Goal: Ask a question: Seek information or help from site administrators or community

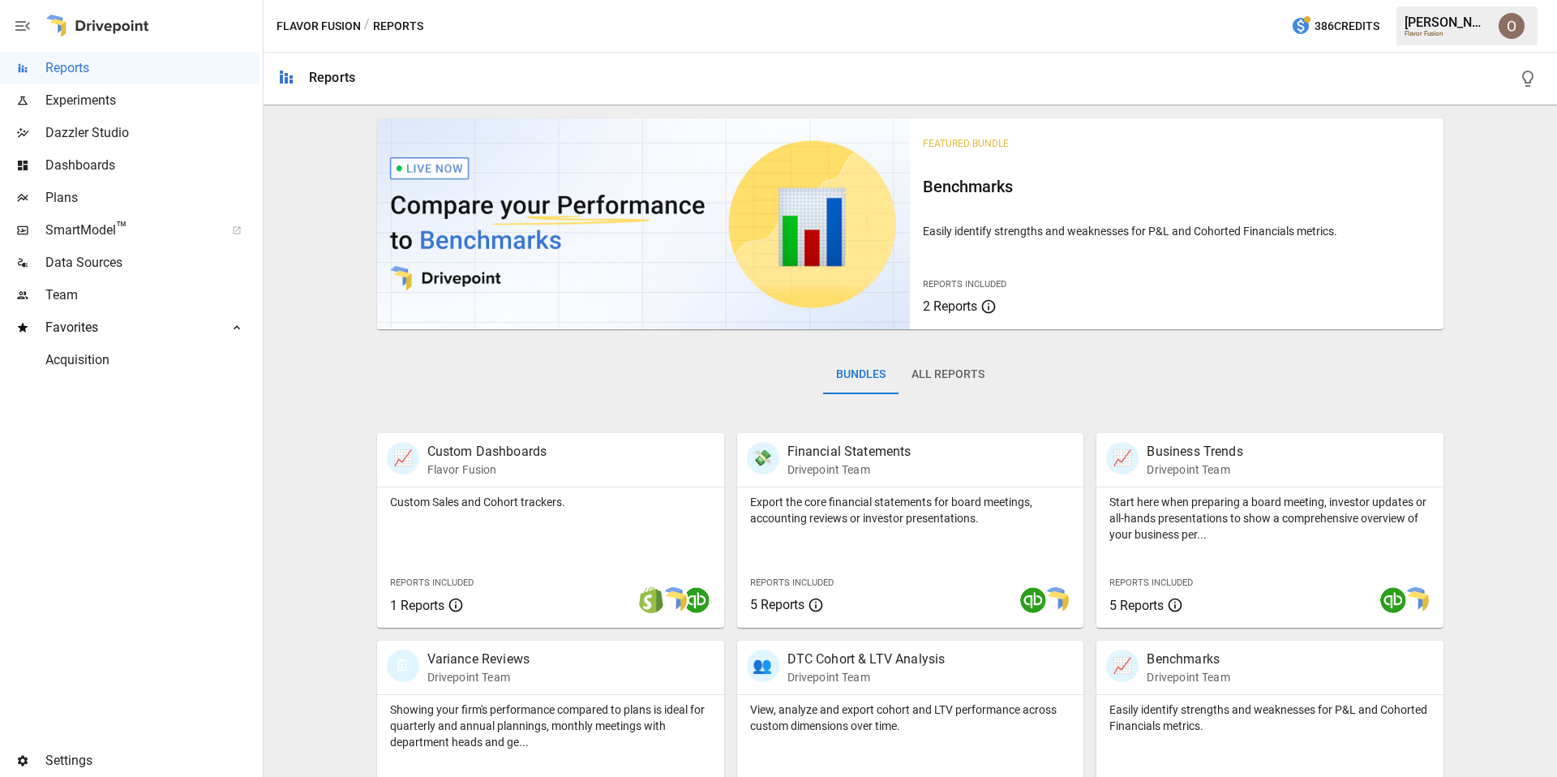
click at [89, 195] on span "Plans" at bounding box center [152, 197] width 214 height 19
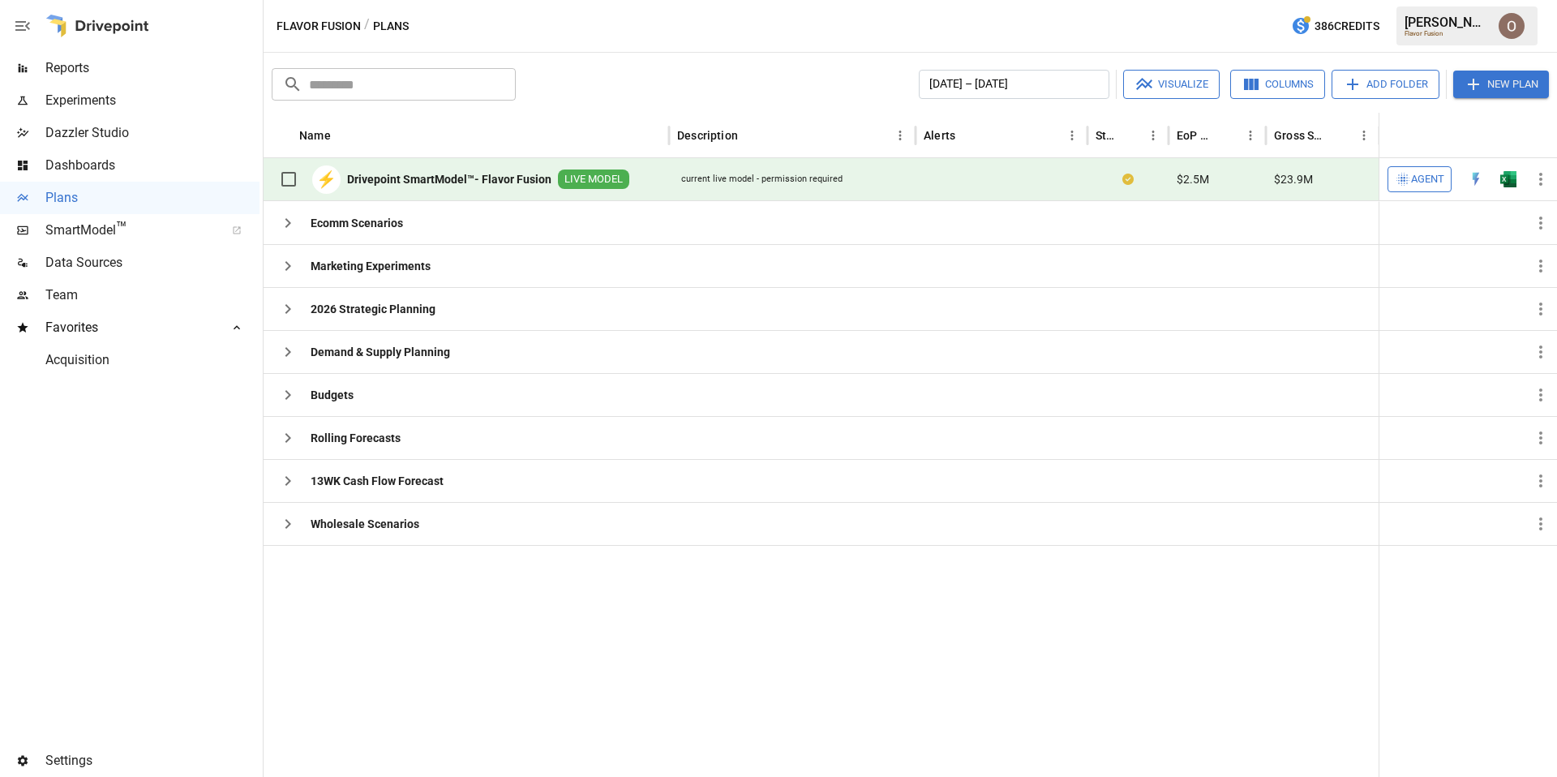
click at [1431, 174] on span "Agent" at bounding box center [1427, 179] width 33 height 19
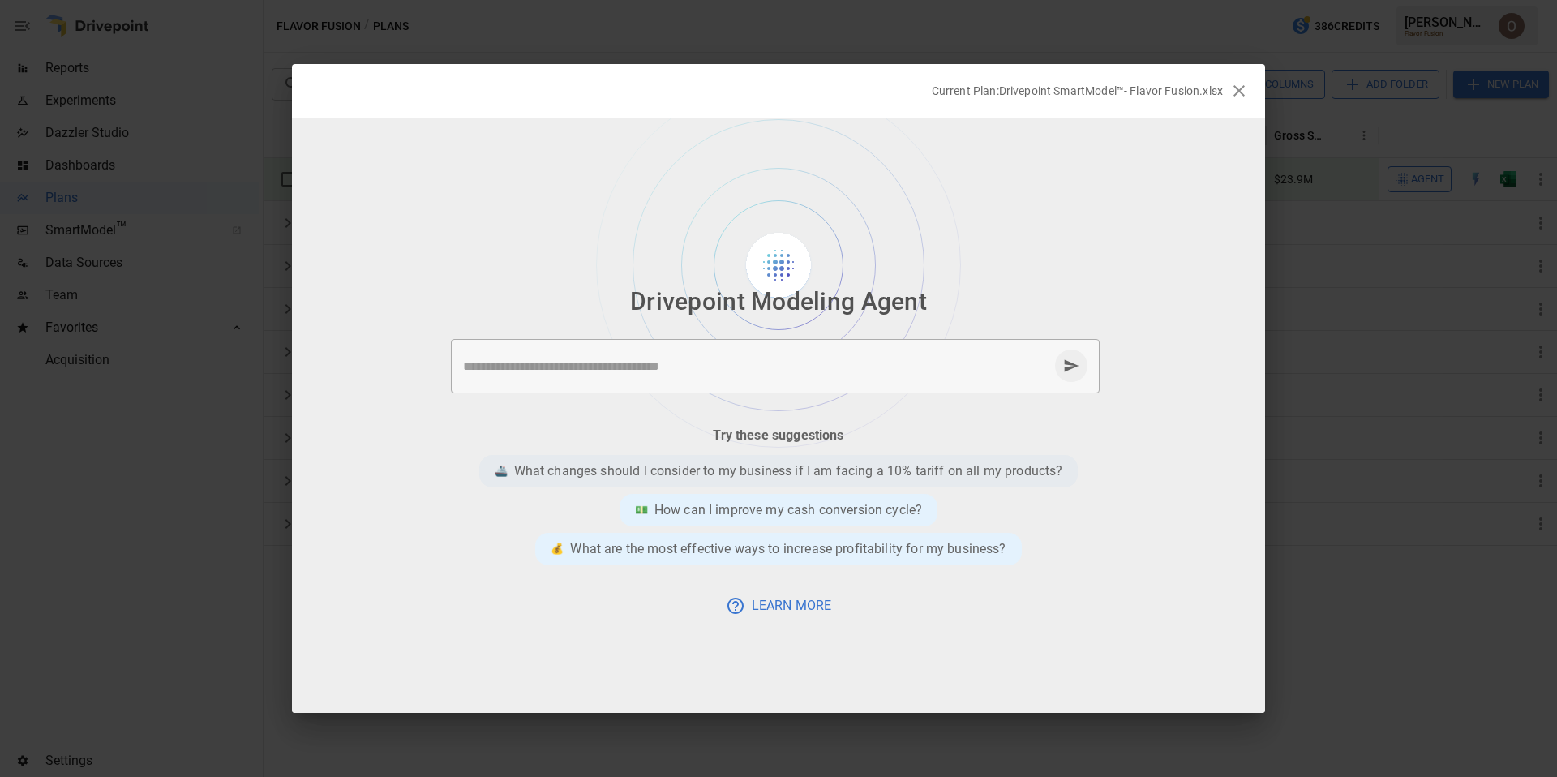
click at [751, 470] on p "What changes should I consider to my business if I am facing a 10% tariff on al…" at bounding box center [788, 471] width 549 height 19
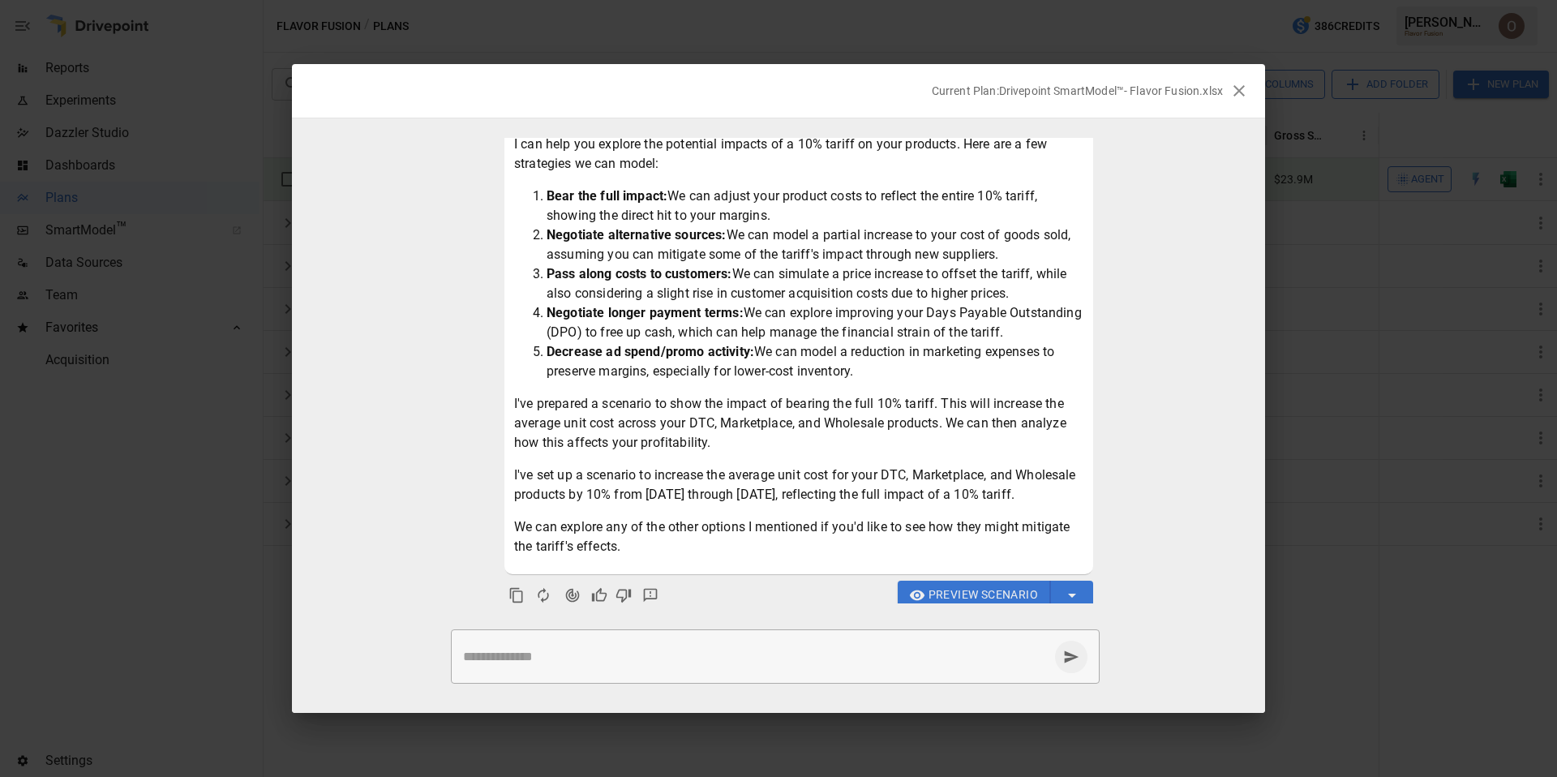
scroll to position [165, 0]
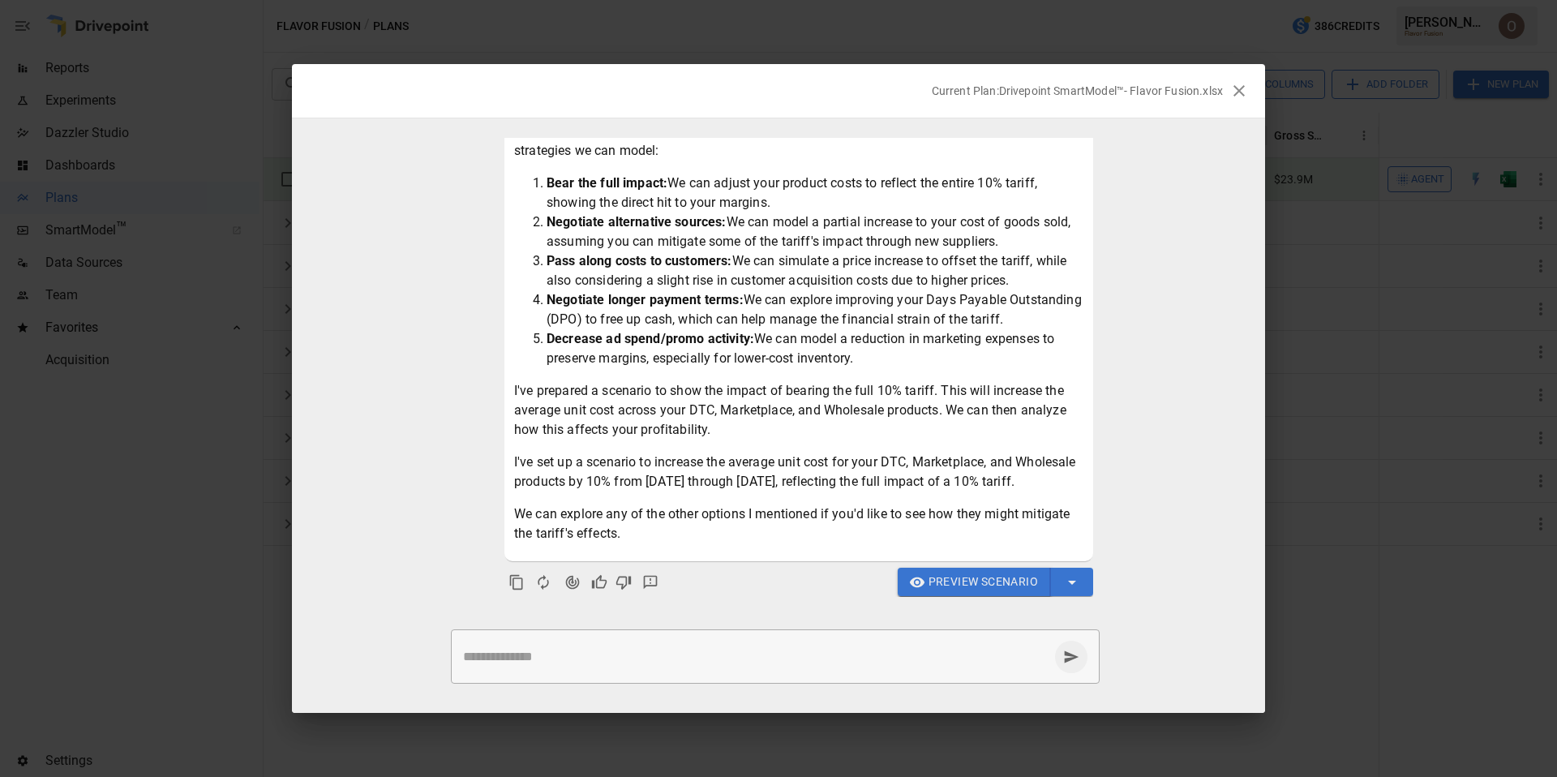
click at [959, 581] on span "Preview Scenario" at bounding box center [984, 582] width 110 height 20
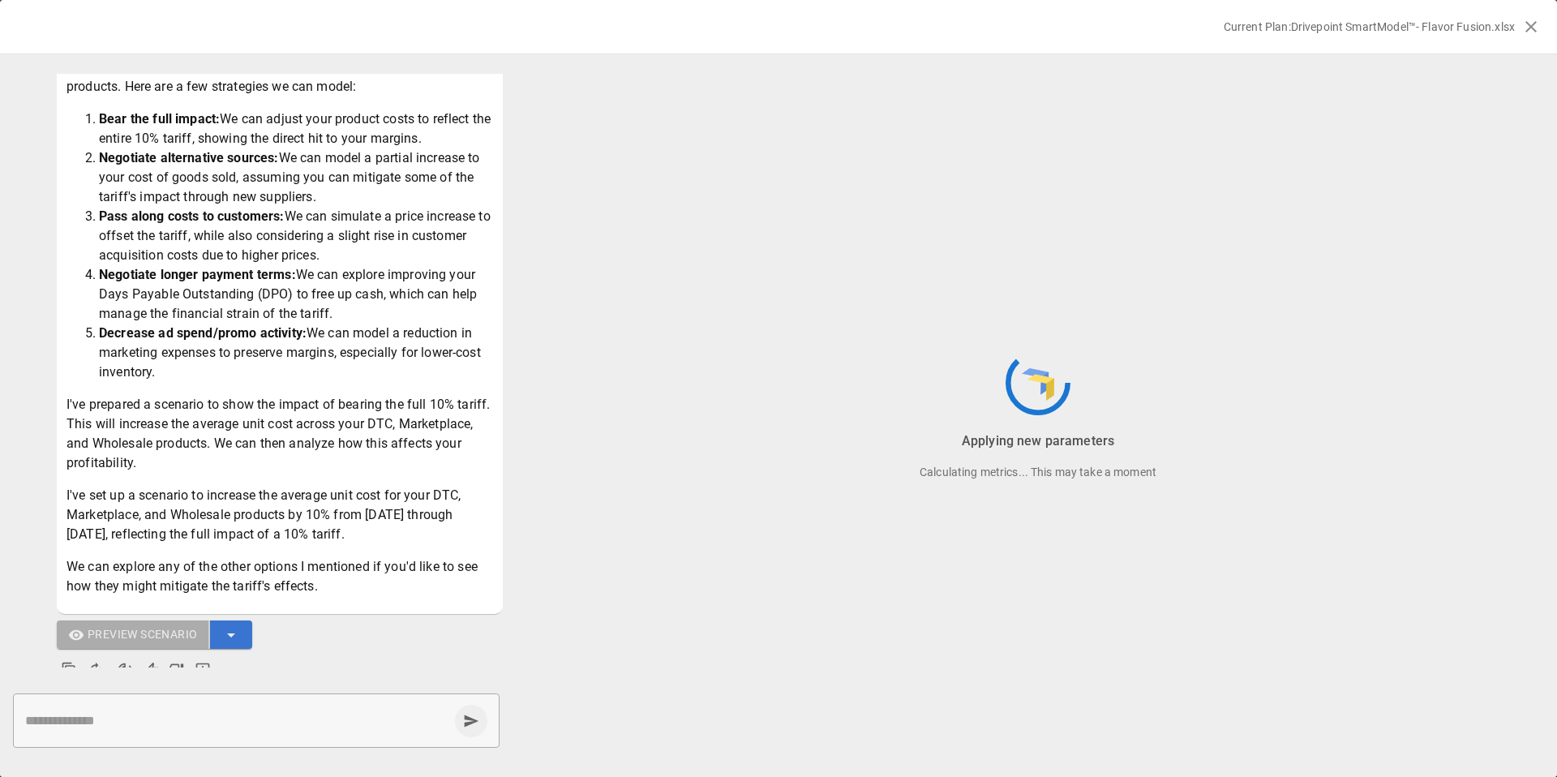
click at [176, 721] on textarea at bounding box center [236, 720] width 423 height 19
paste textarea "**********"
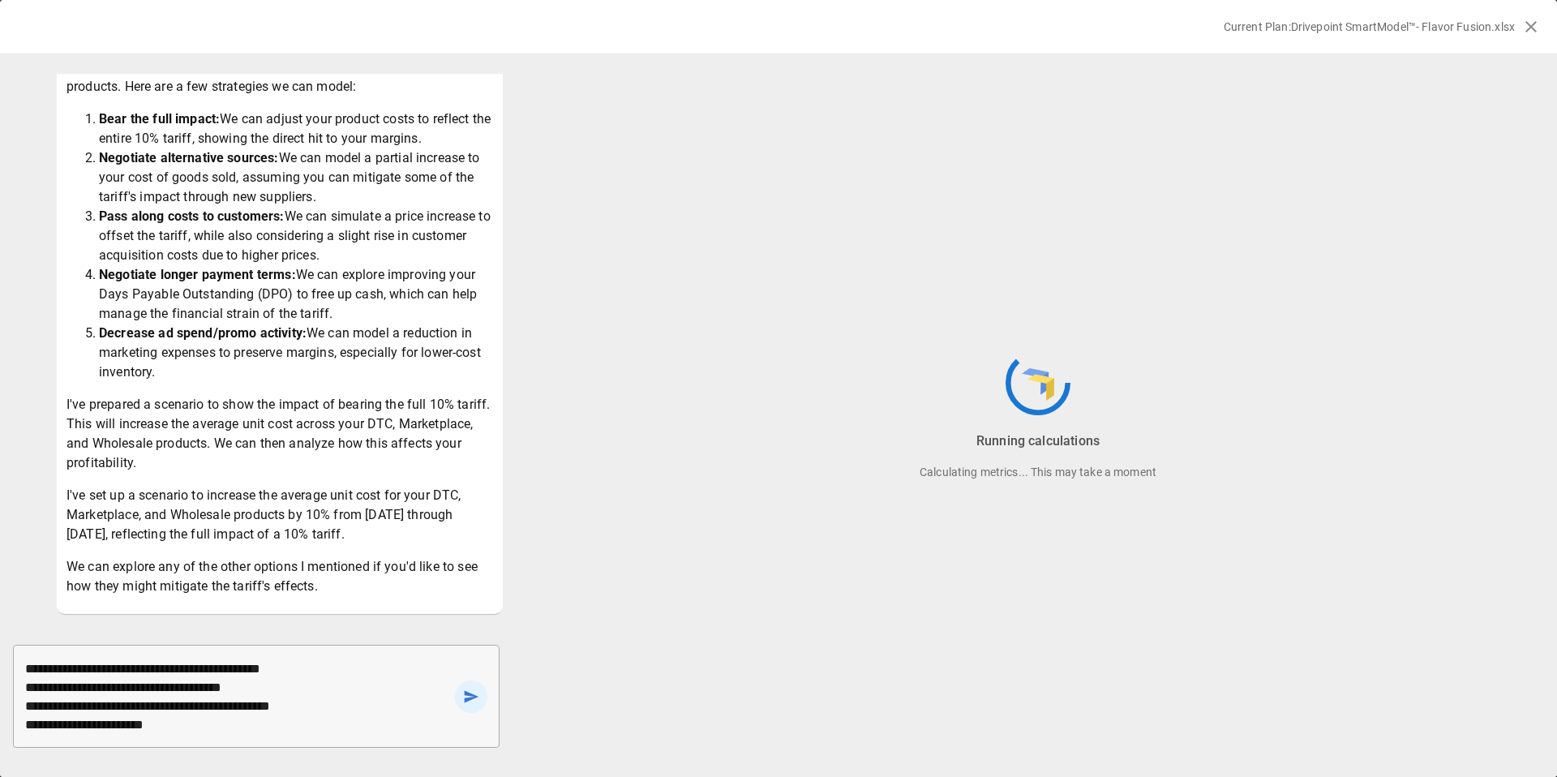
scroll to position [37, 0]
drag, startPoint x: 26, startPoint y: 686, endPoint x: 332, endPoint y: 749, distance: 312.1
click at [332, 749] on div "**********" at bounding box center [259, 696] width 519 height 129
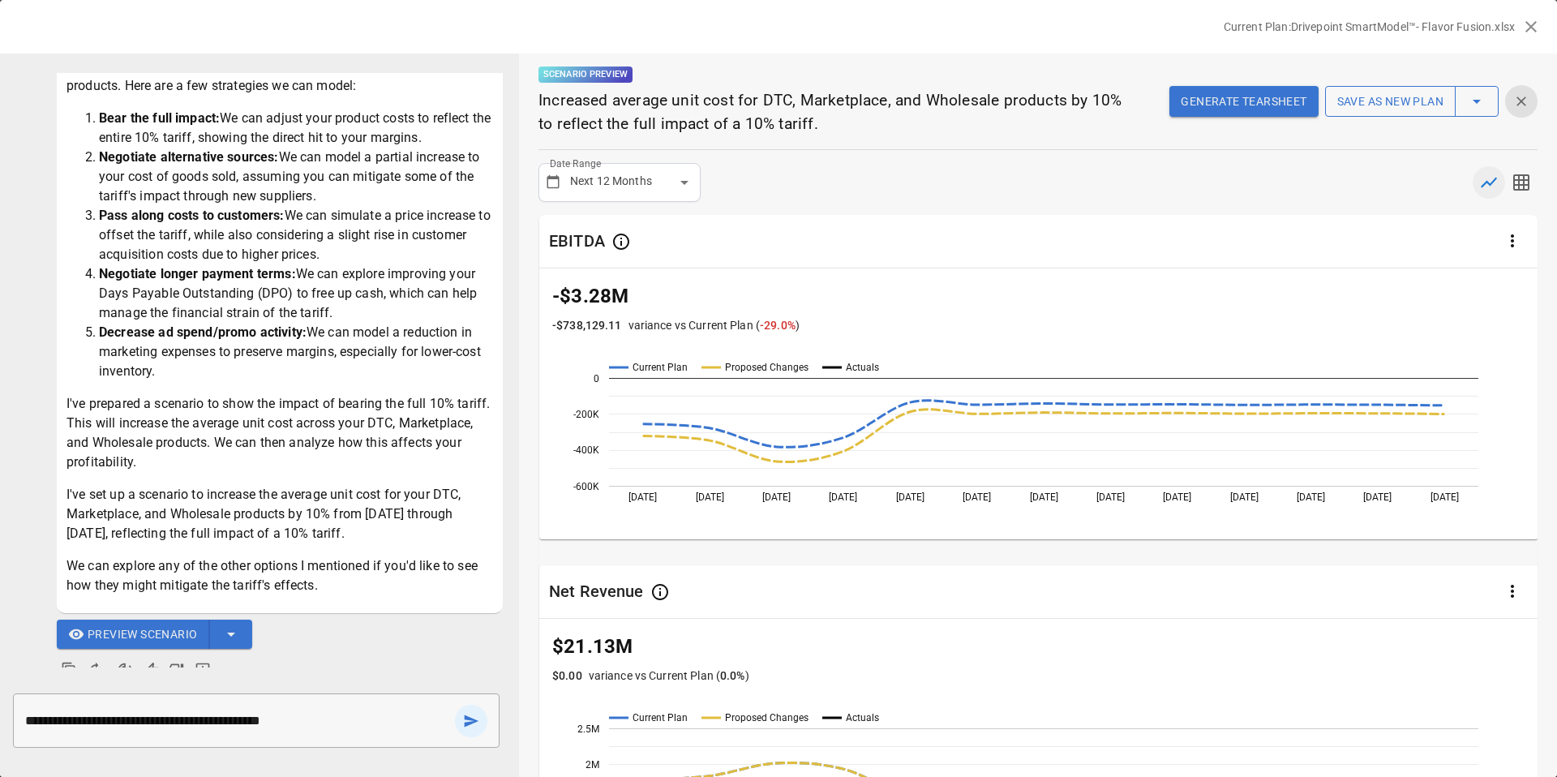
type textarea "**********"
click at [471, 722] on icon "send message" at bounding box center [472, 721] width 15 height 12
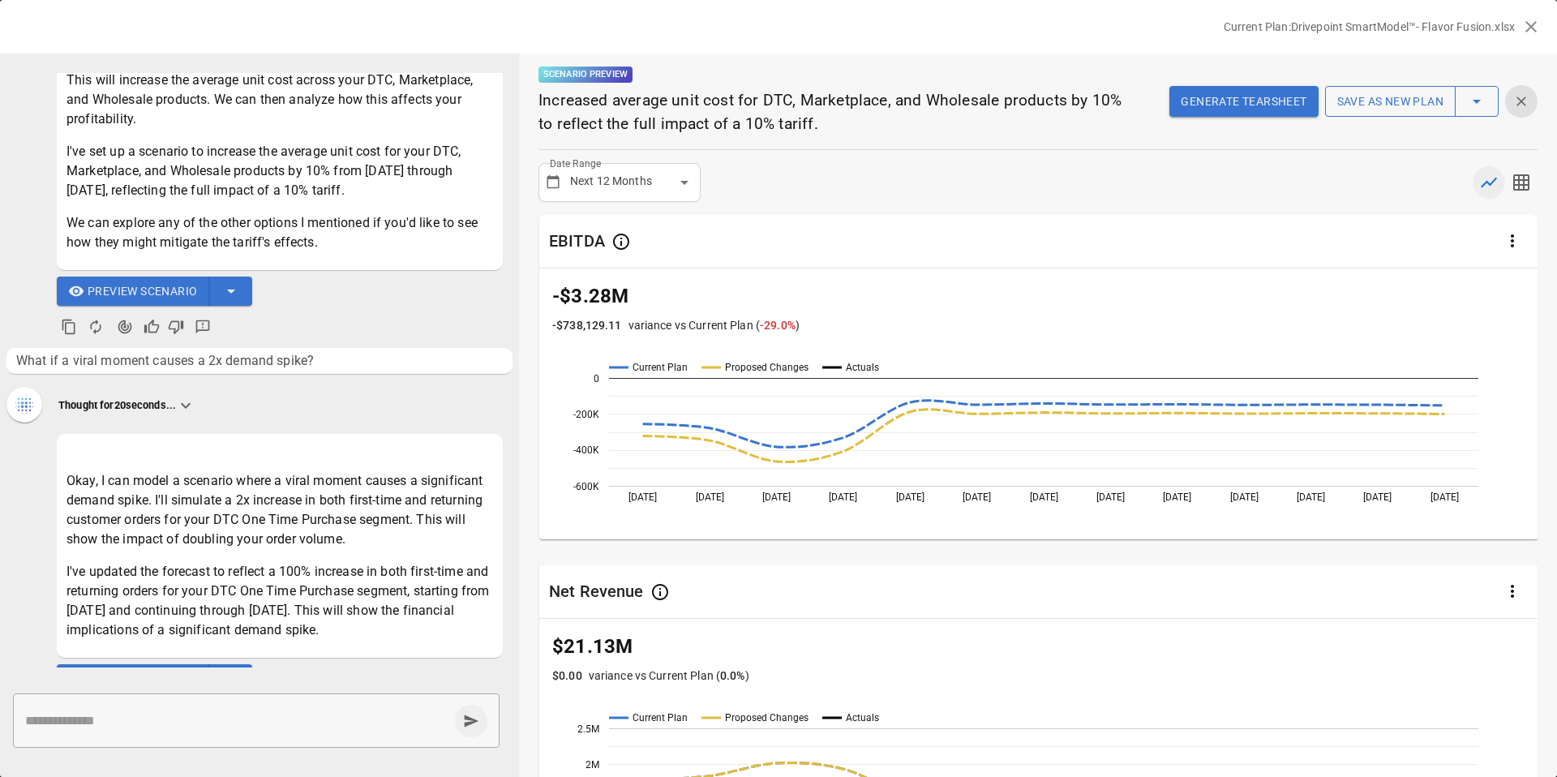
scroll to position [576, 0]
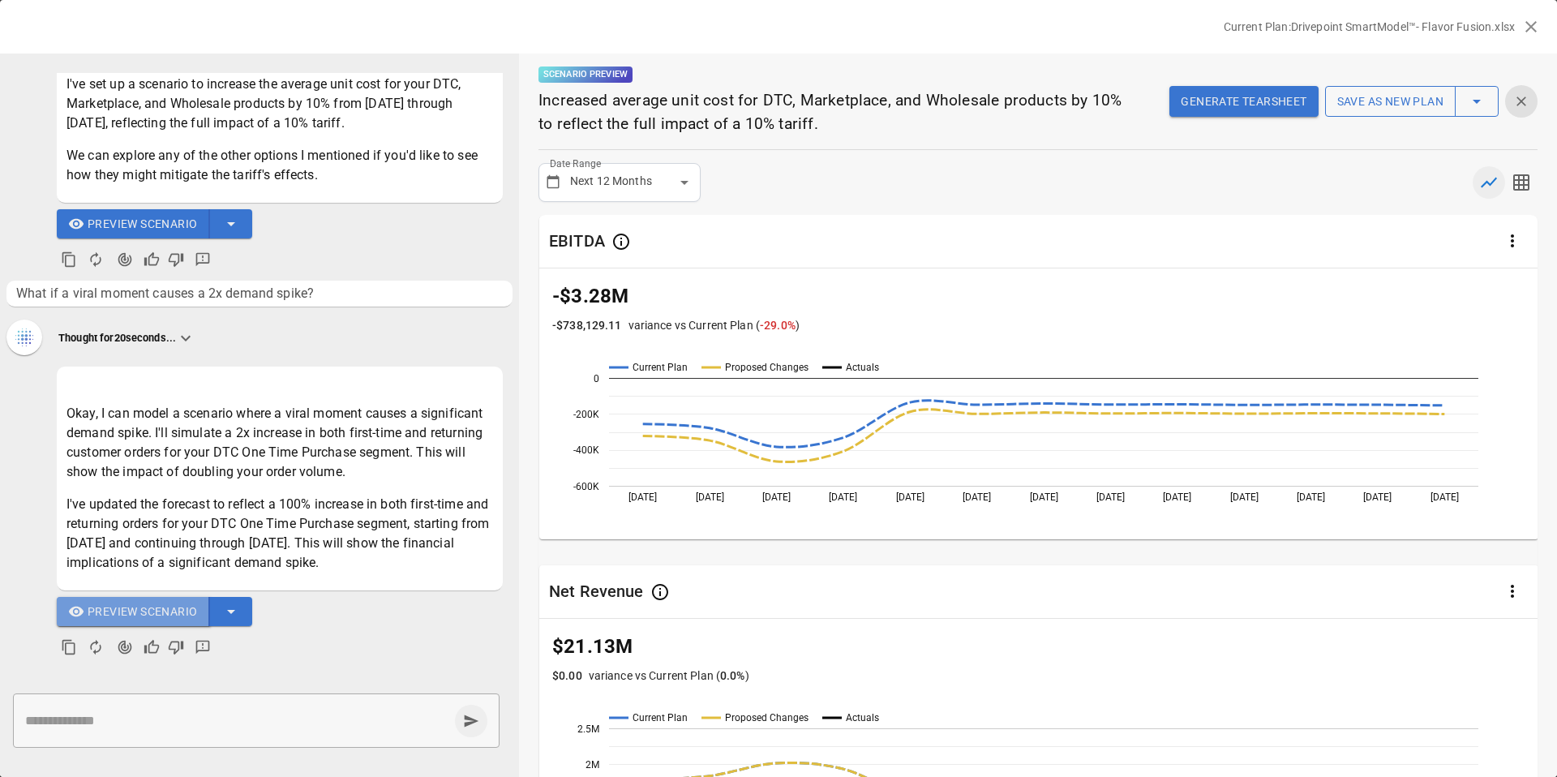
click at [108, 614] on span "Preview Scenario" at bounding box center [143, 612] width 110 height 20
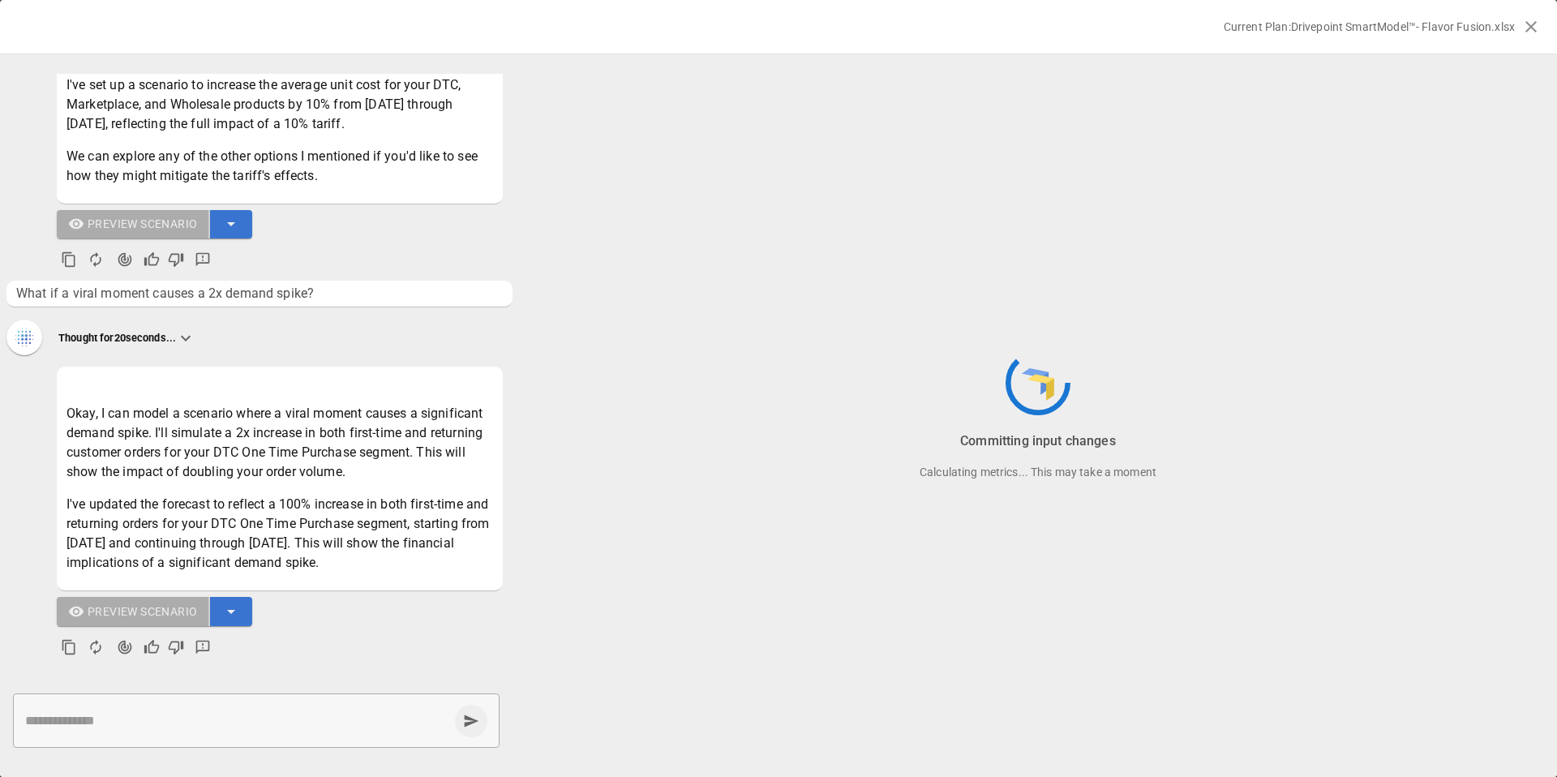
click at [79, 728] on textarea at bounding box center [236, 720] width 423 height 19
paste textarea "**********"
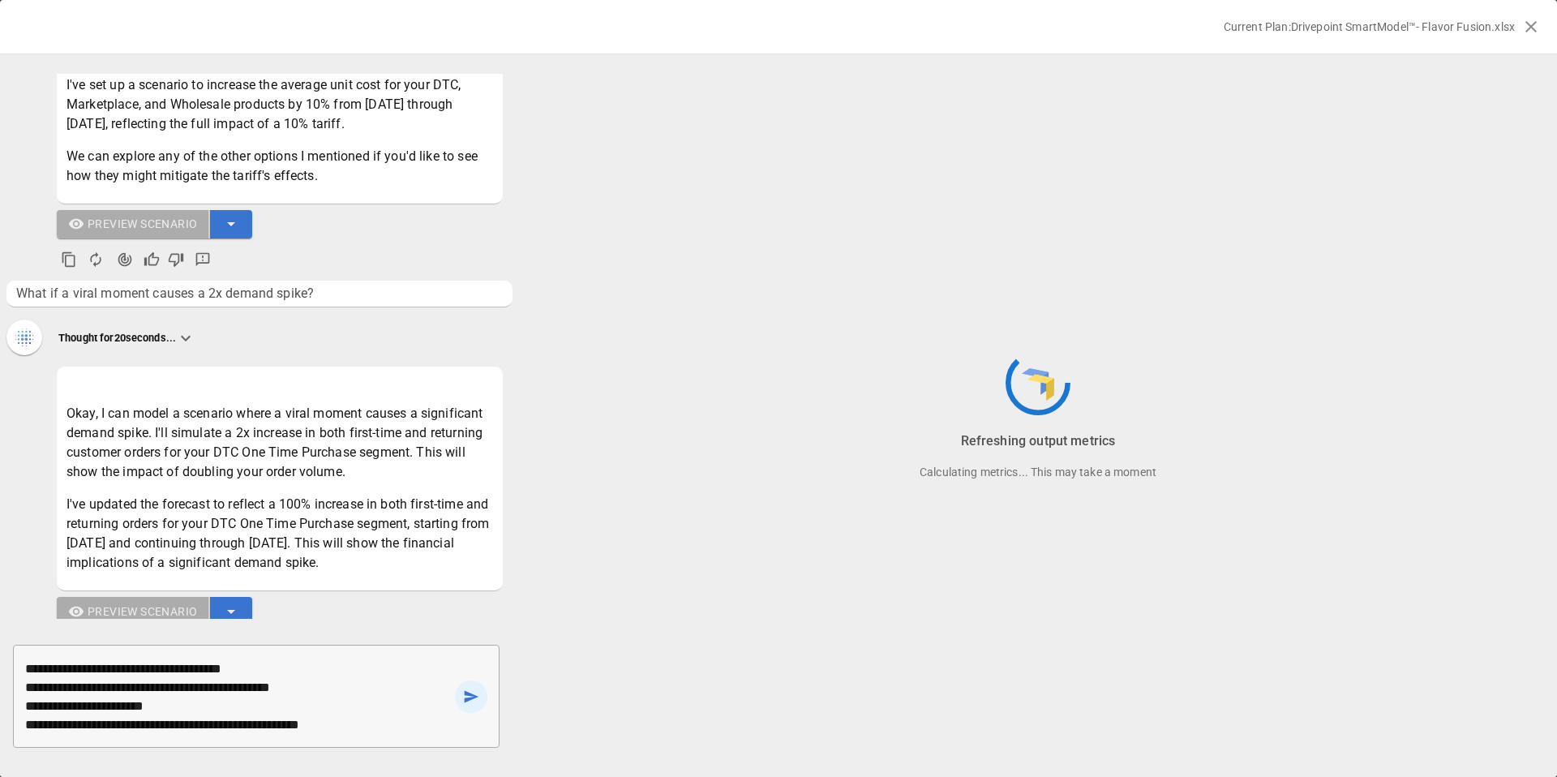
scroll to position [19, 0]
drag, startPoint x: 25, startPoint y: 683, endPoint x: 412, endPoint y: 726, distance: 389.3
click at [412, 726] on textarea "**********" at bounding box center [236, 696] width 423 height 75
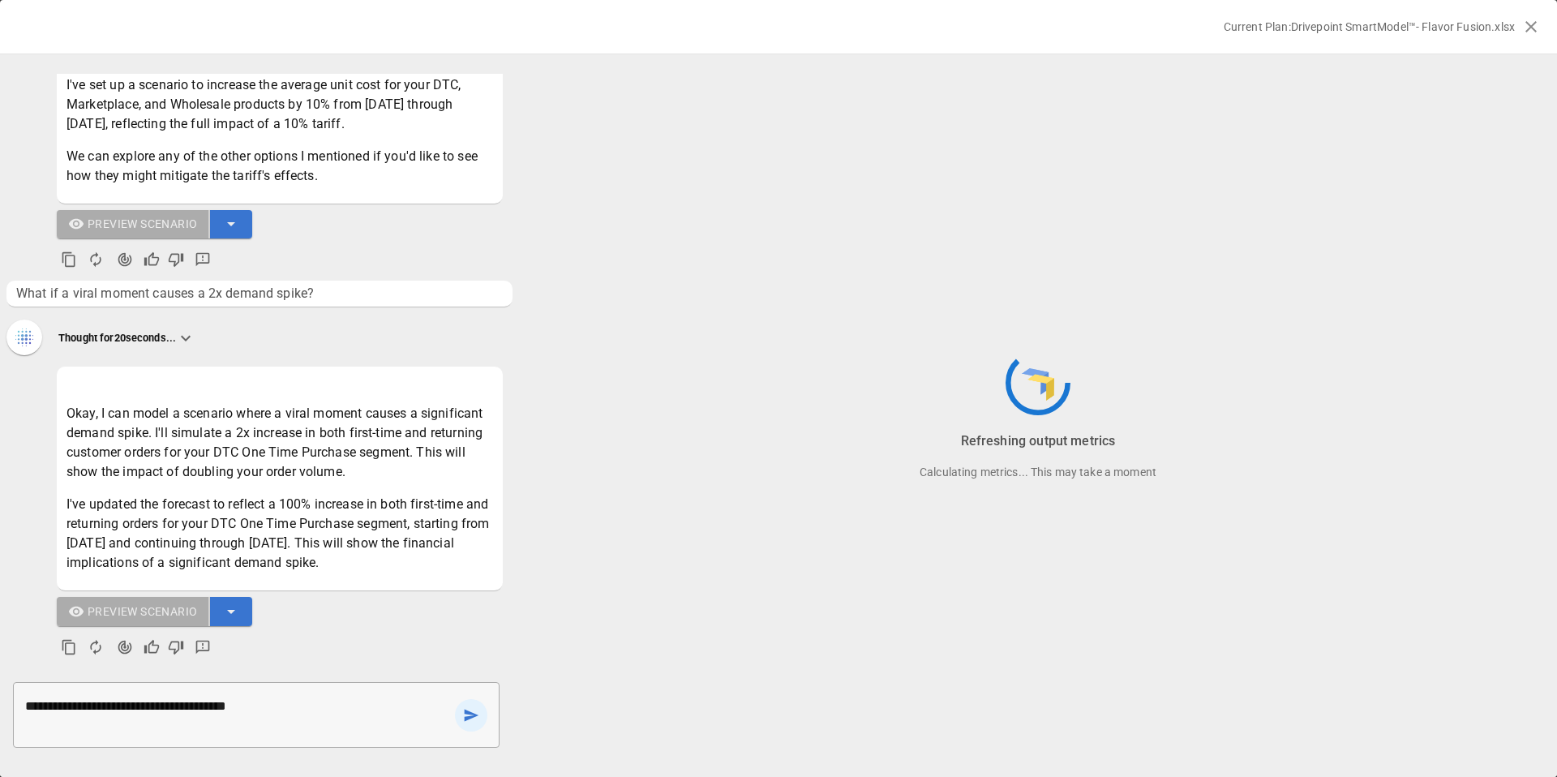
scroll to position [0, 0]
type textarea "**********"
click at [472, 719] on icon "send message" at bounding box center [472, 721] width 15 height 12
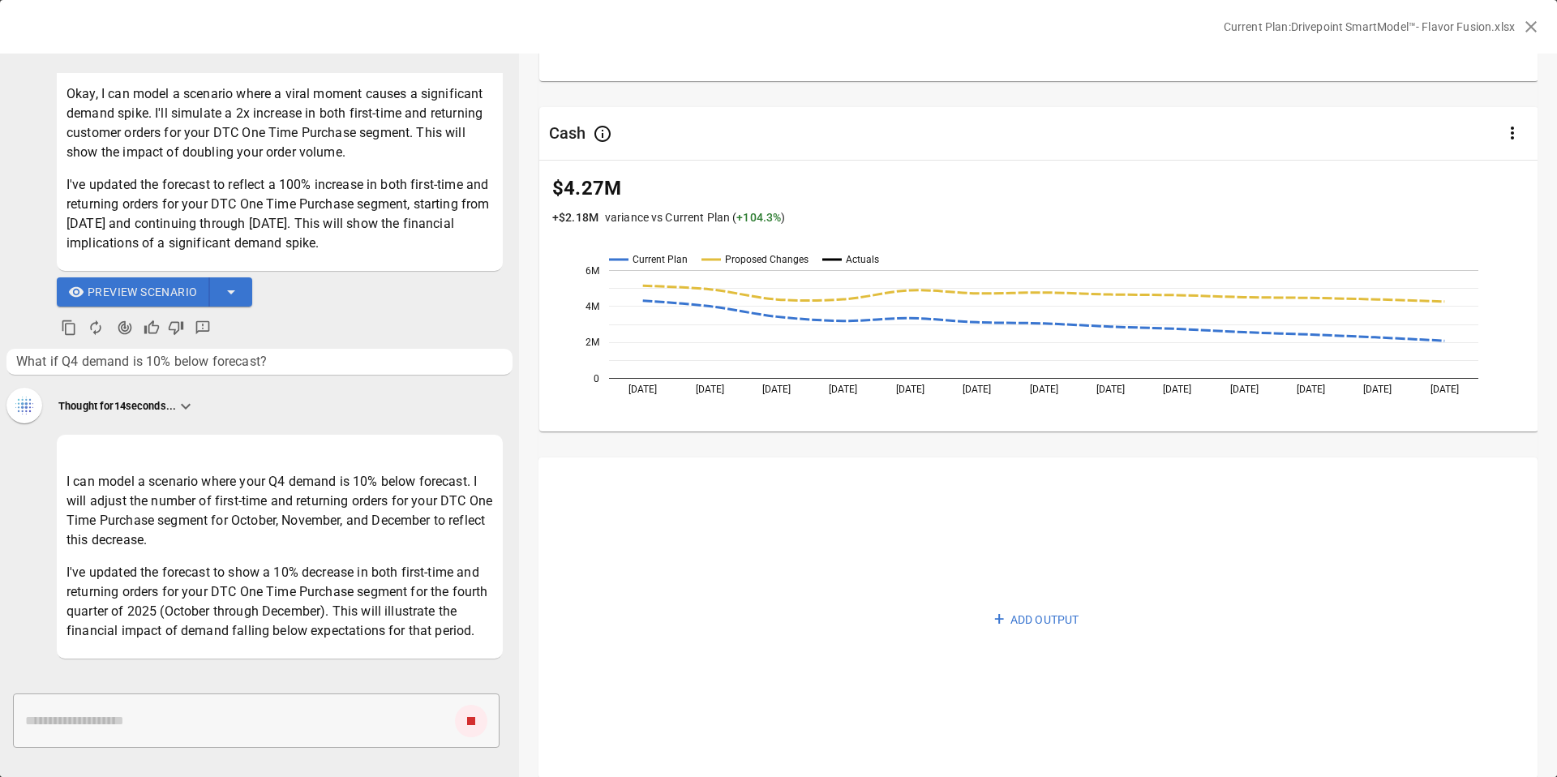
scroll to position [964, 0]
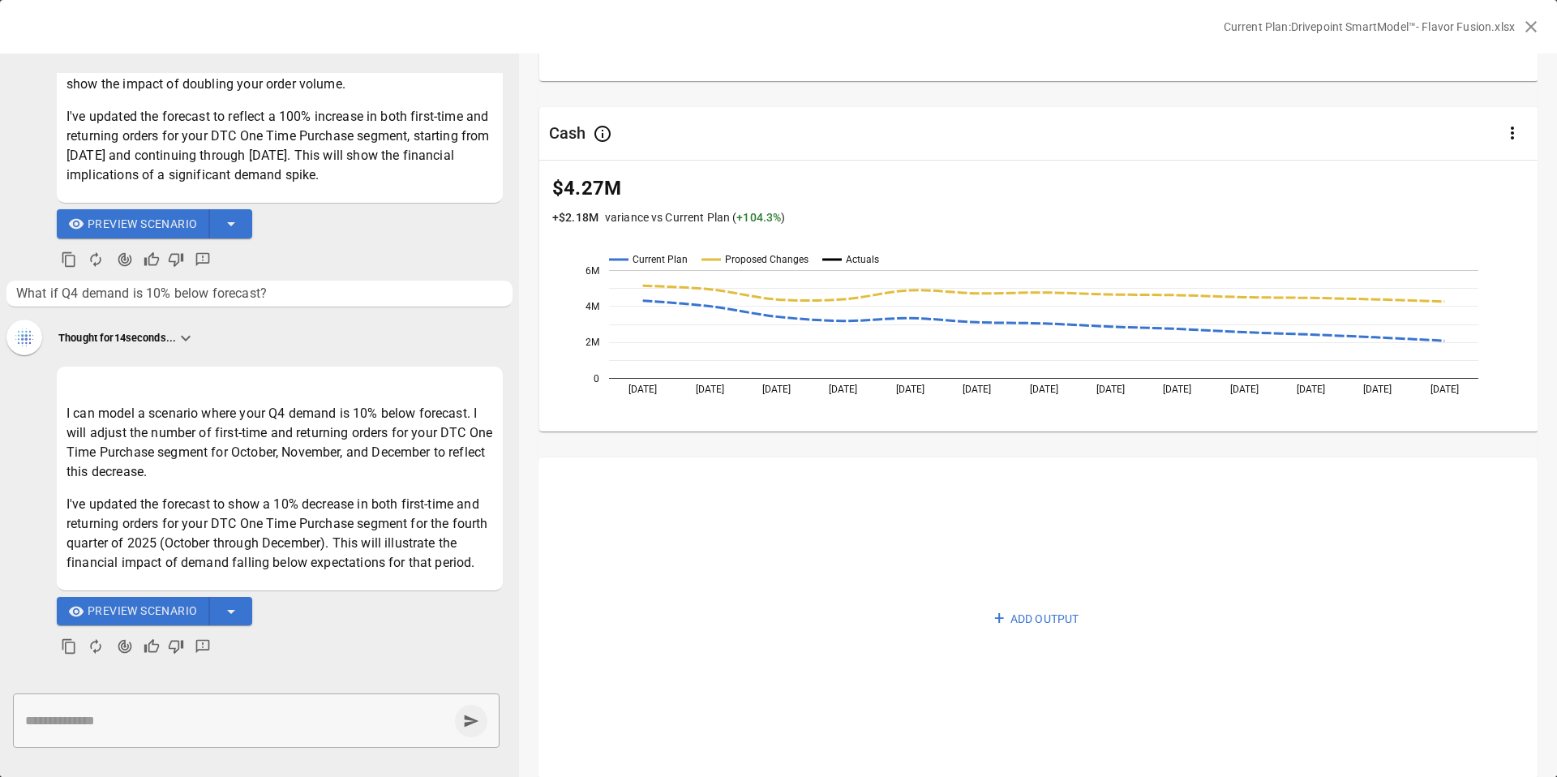
click at [96, 720] on textarea at bounding box center [236, 720] width 423 height 19
paste textarea "**********"
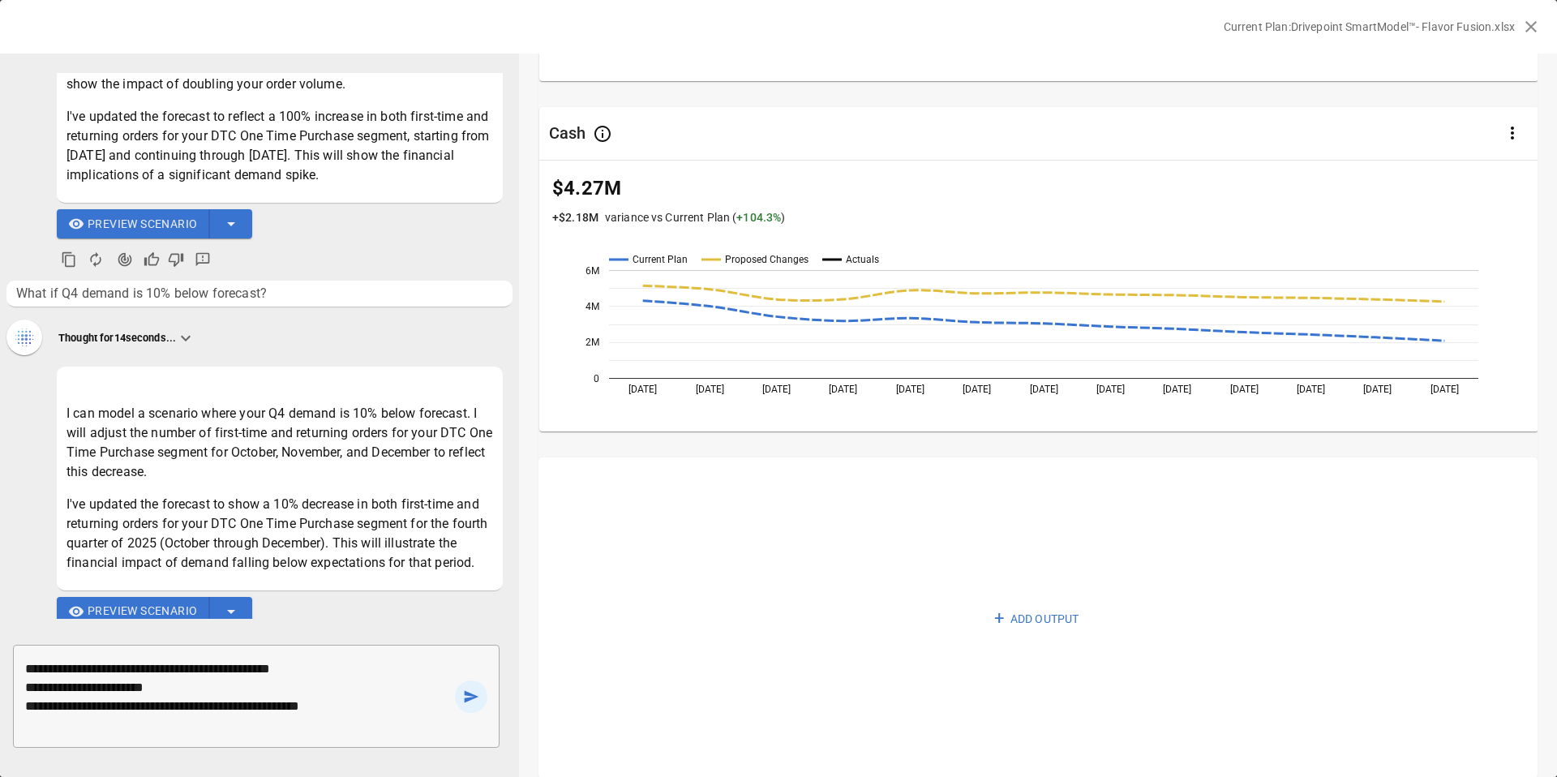
drag, startPoint x: 379, startPoint y: 710, endPoint x: -1, endPoint y: 684, distance: 380.5
click at [0, 684] on div "**********" at bounding box center [259, 696] width 519 height 129
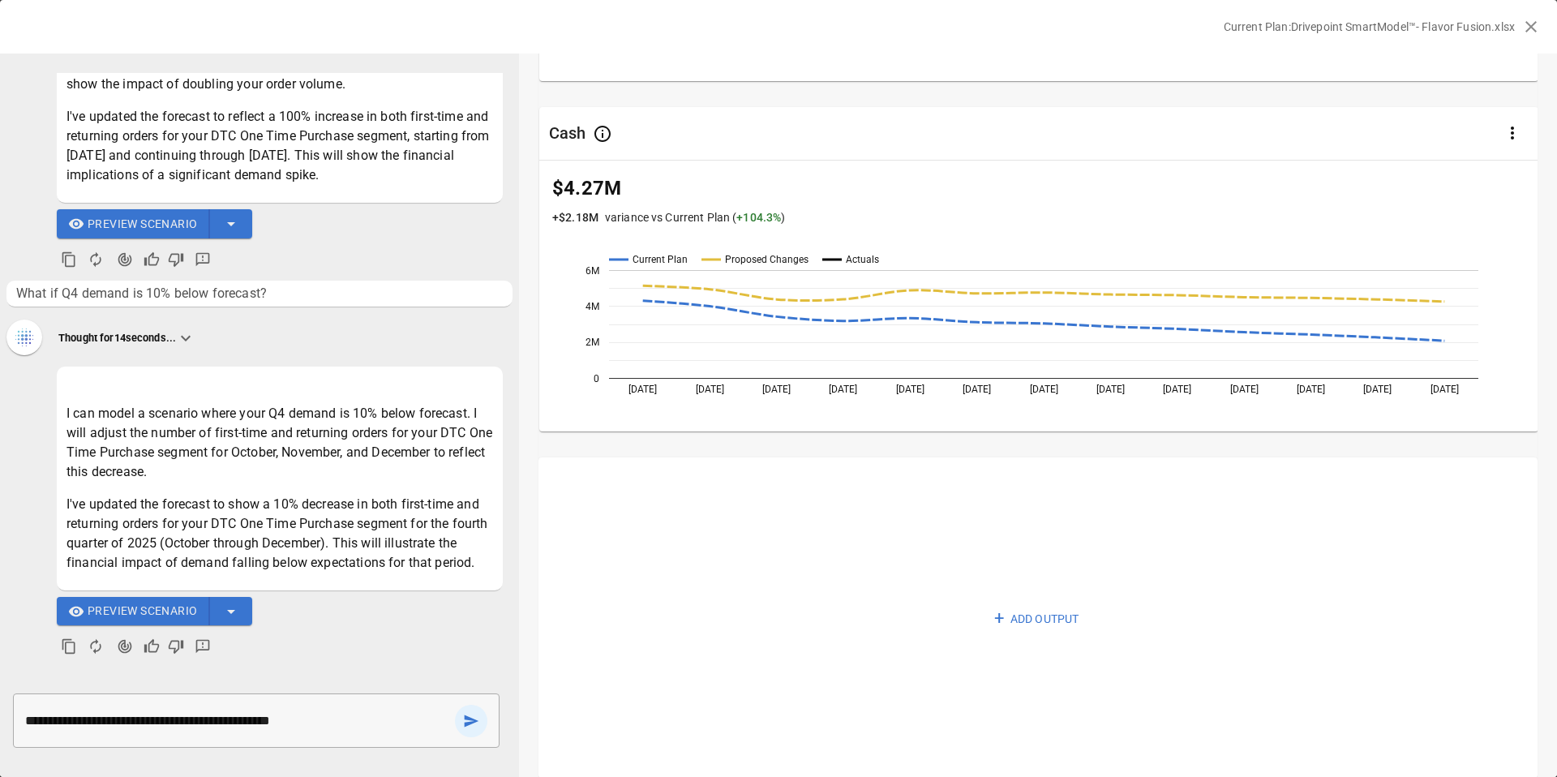
type textarea "**********"
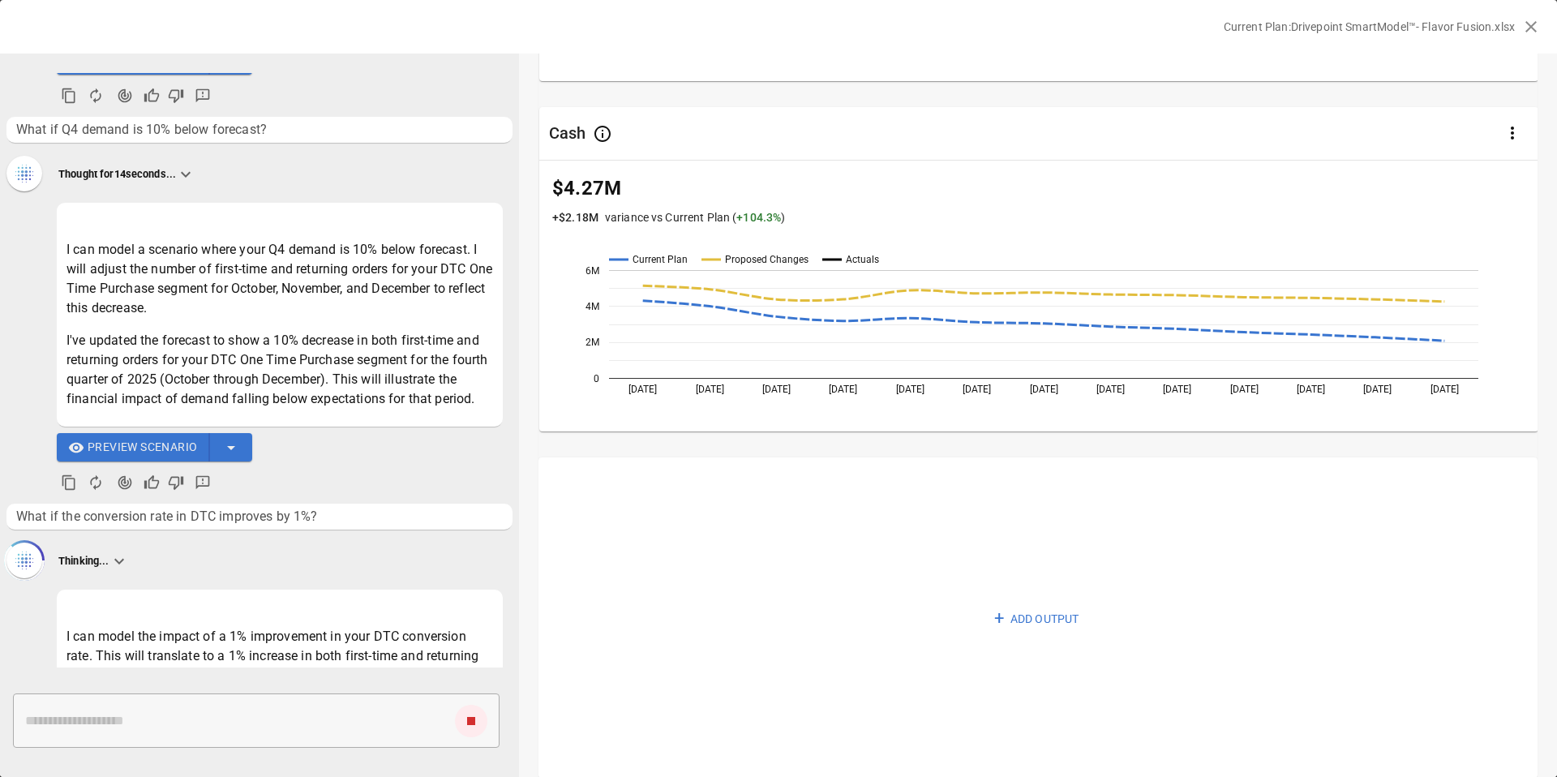
scroll to position [1173, 0]
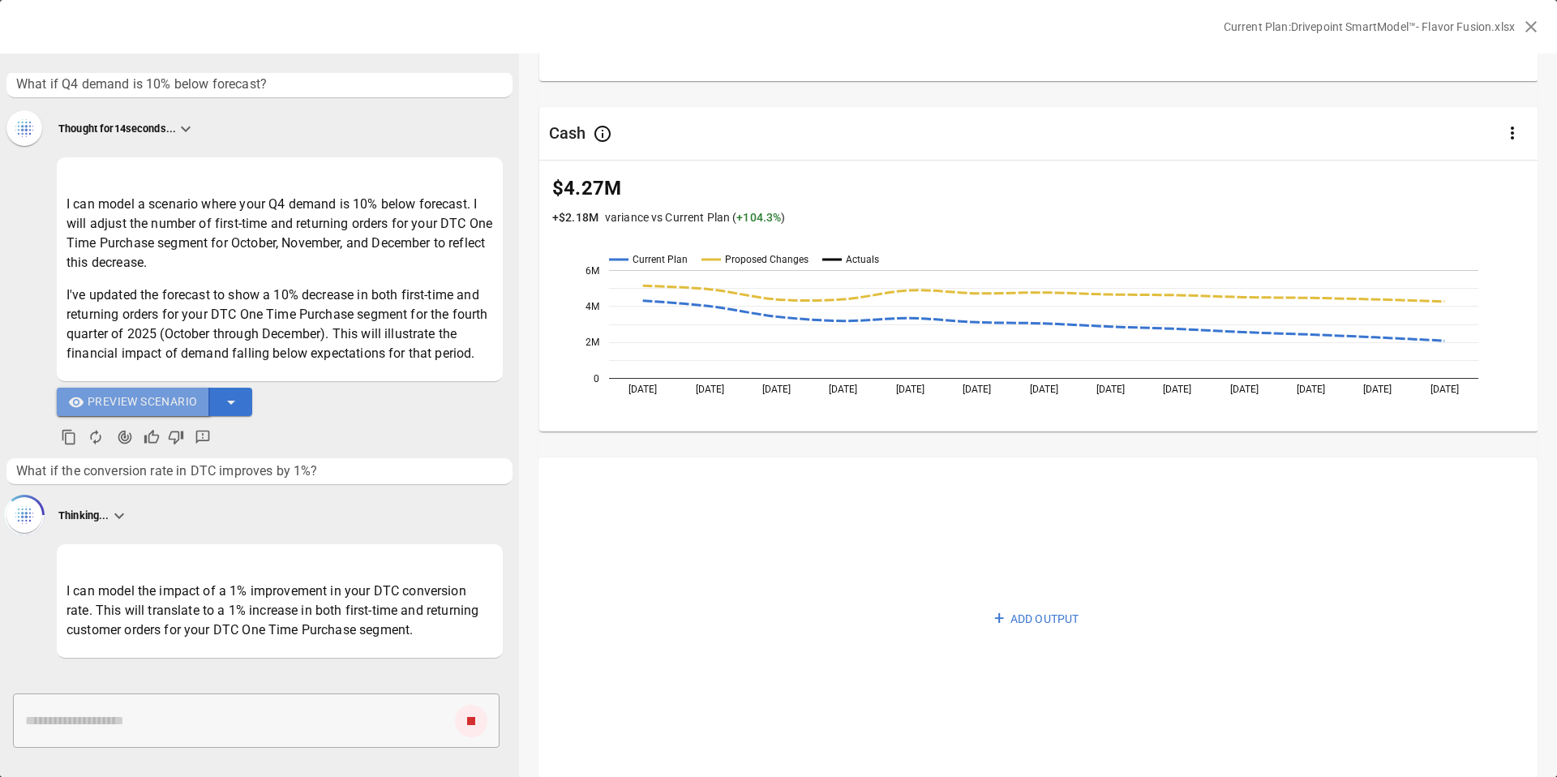
click at [137, 397] on span "Preview Scenario" at bounding box center [143, 402] width 110 height 20
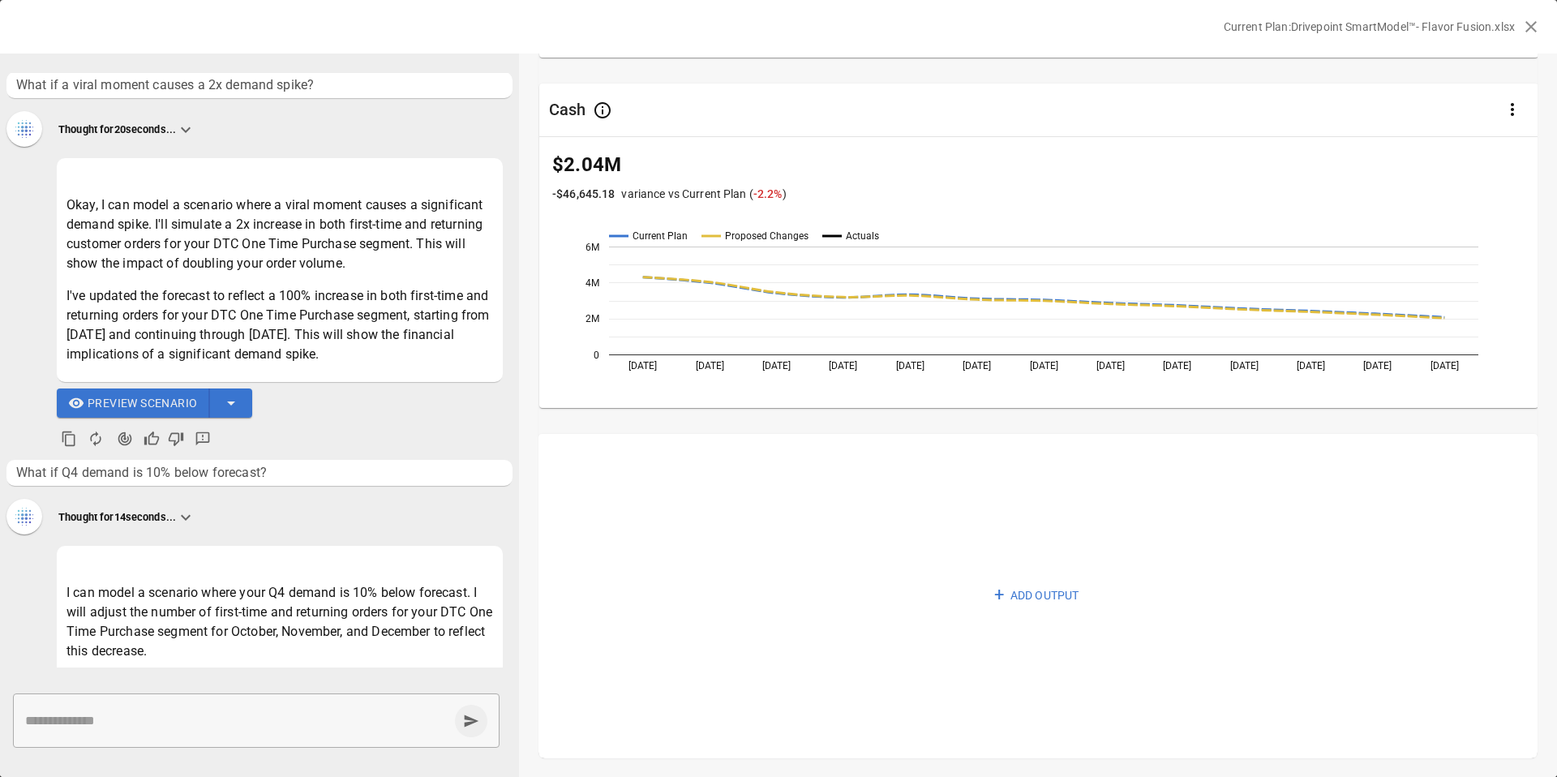
scroll to position [1332, 0]
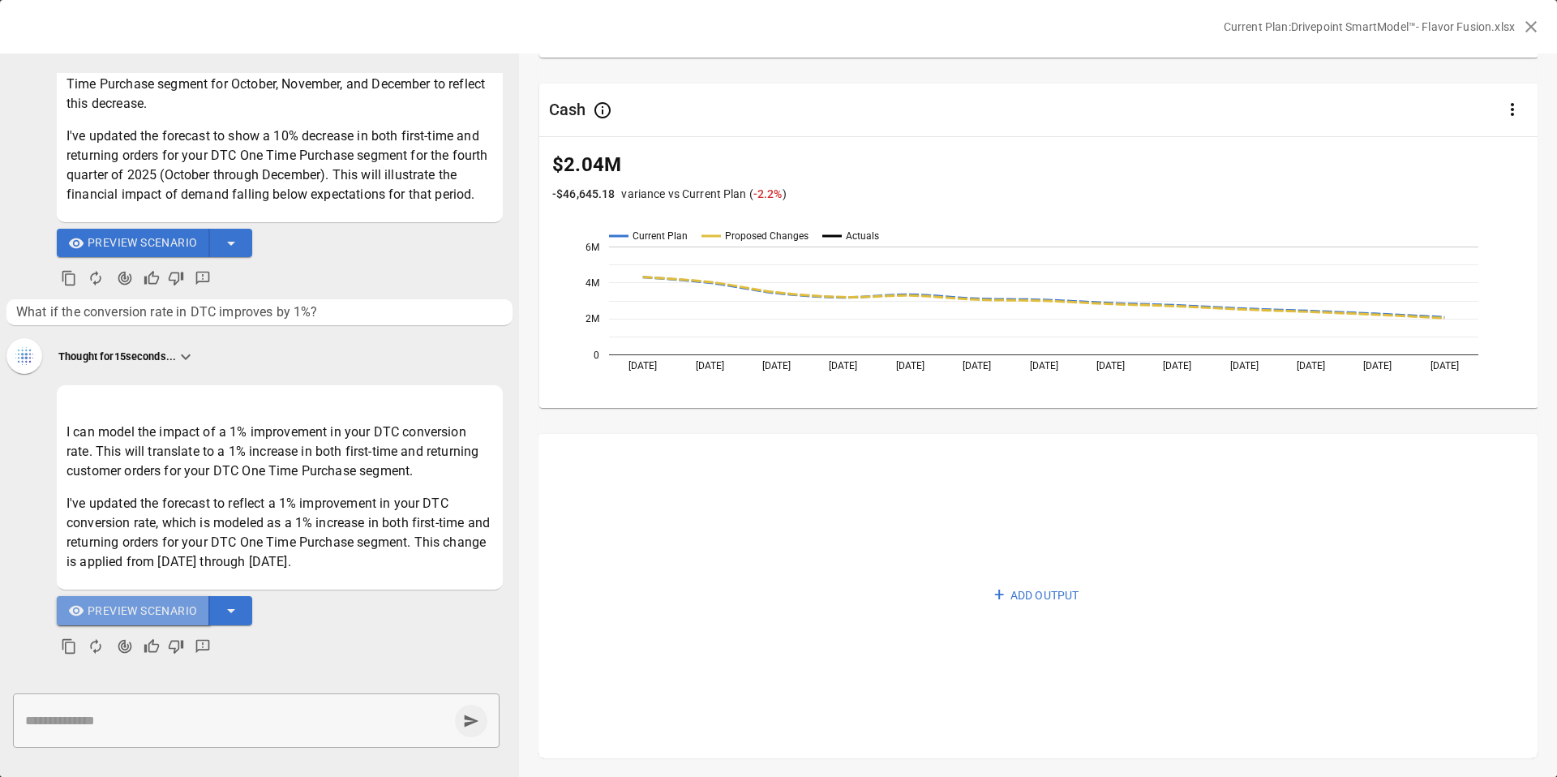
click at [170, 612] on span "Preview Scenario" at bounding box center [143, 611] width 110 height 20
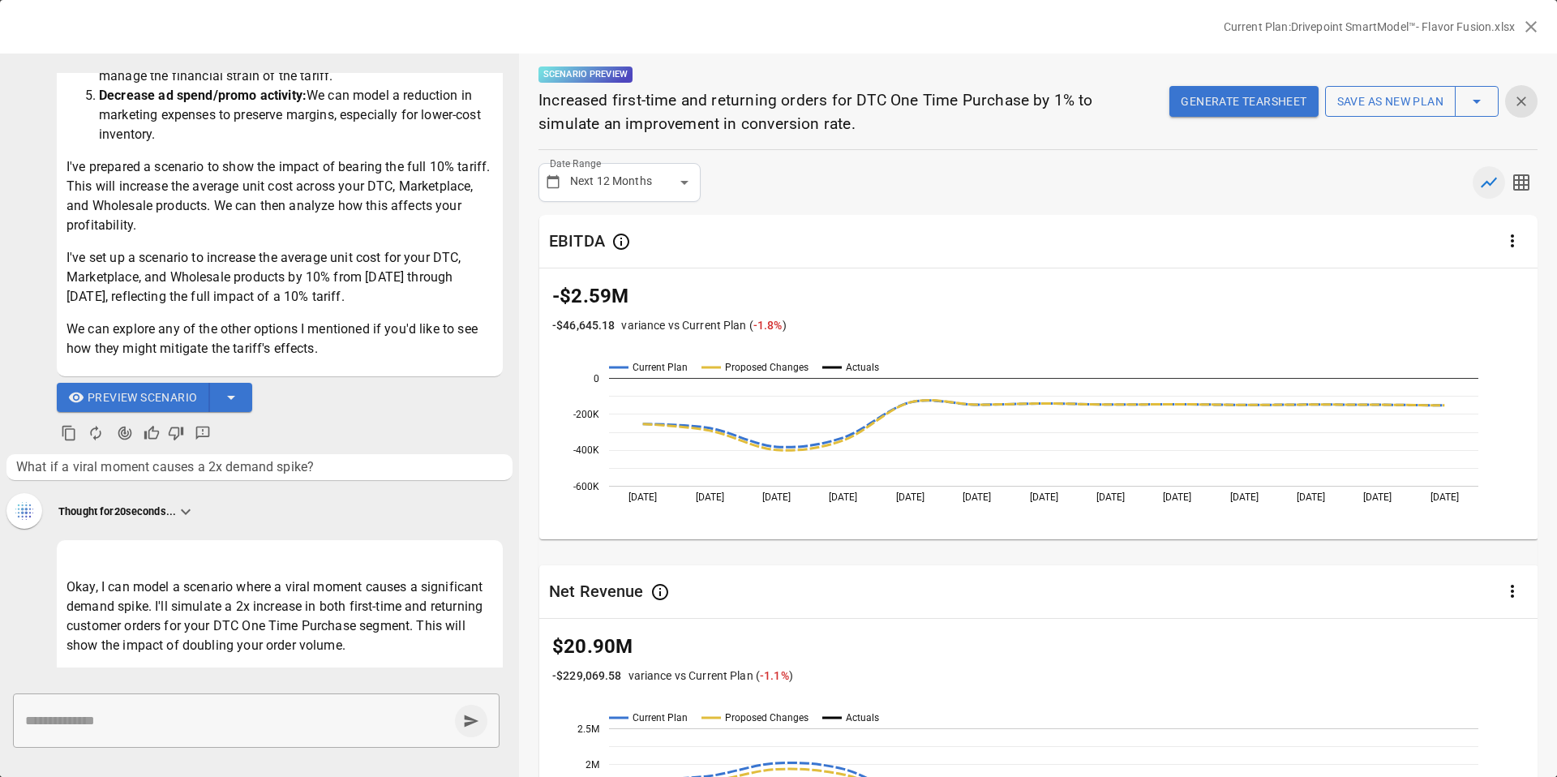
scroll to position [363, 0]
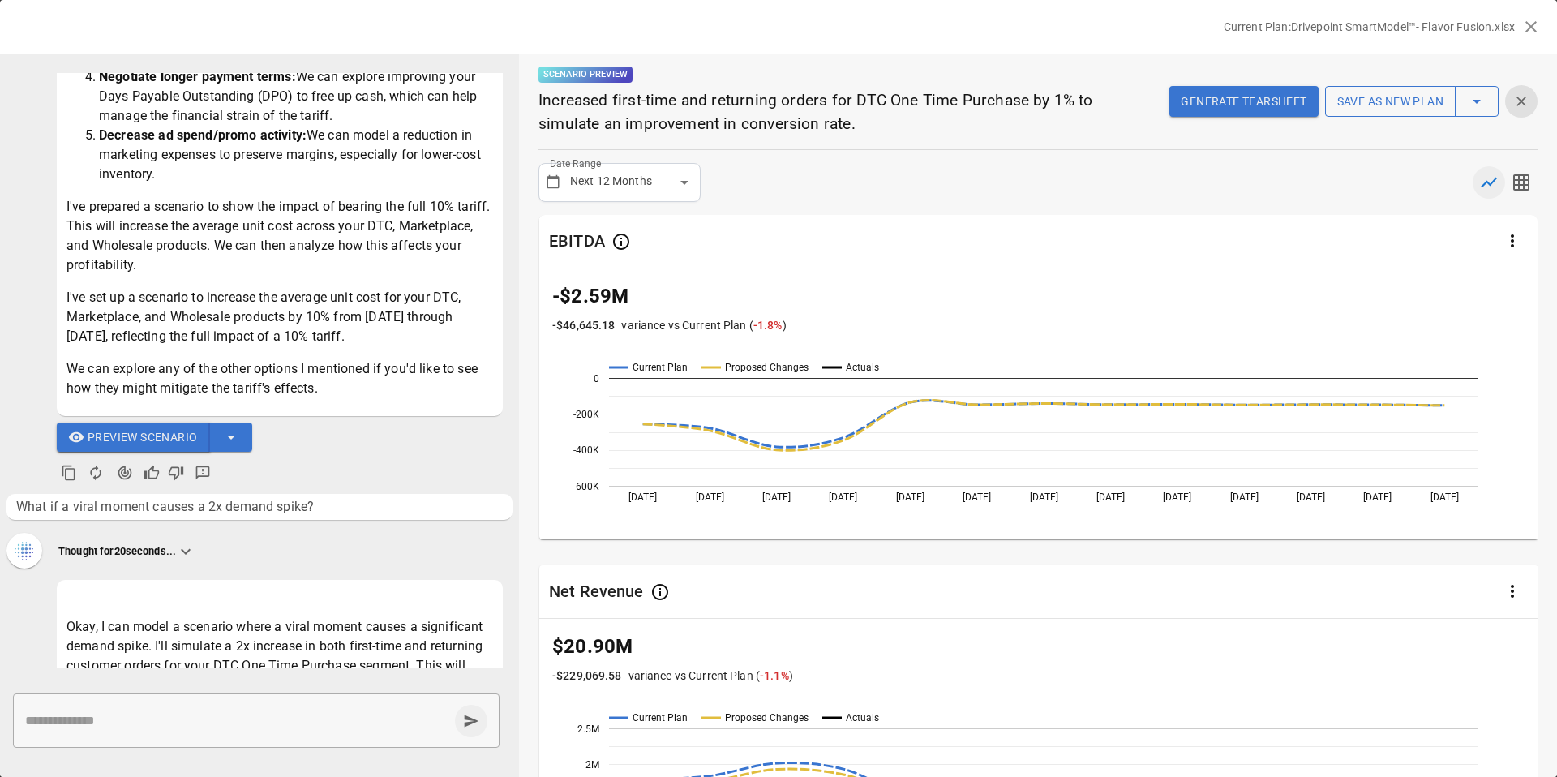
click at [145, 436] on span "Preview Scenario" at bounding box center [143, 437] width 110 height 20
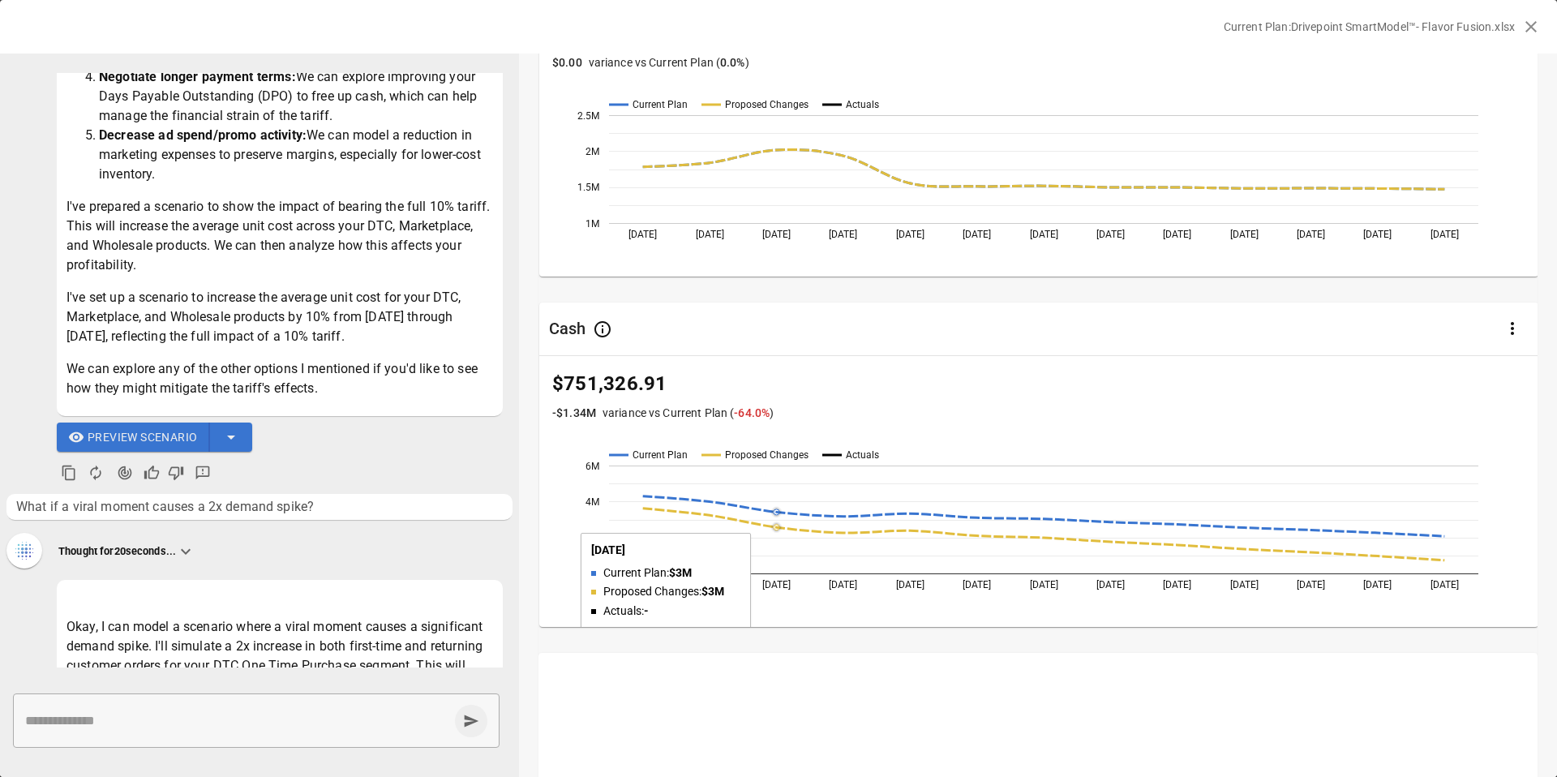
scroll to position [832, 0]
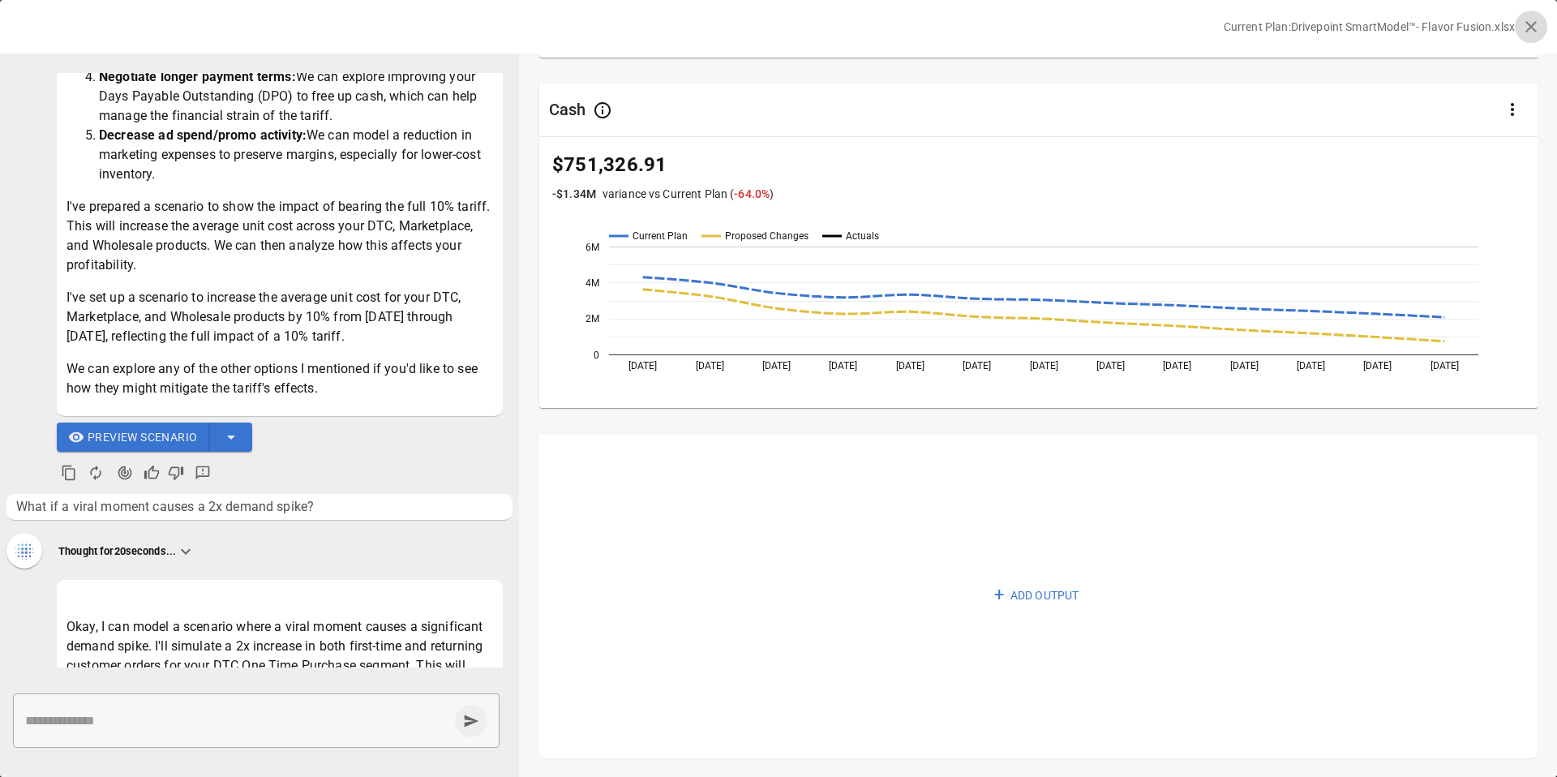
click at [1534, 22] on icon "button" at bounding box center [1531, 26] width 11 height 11
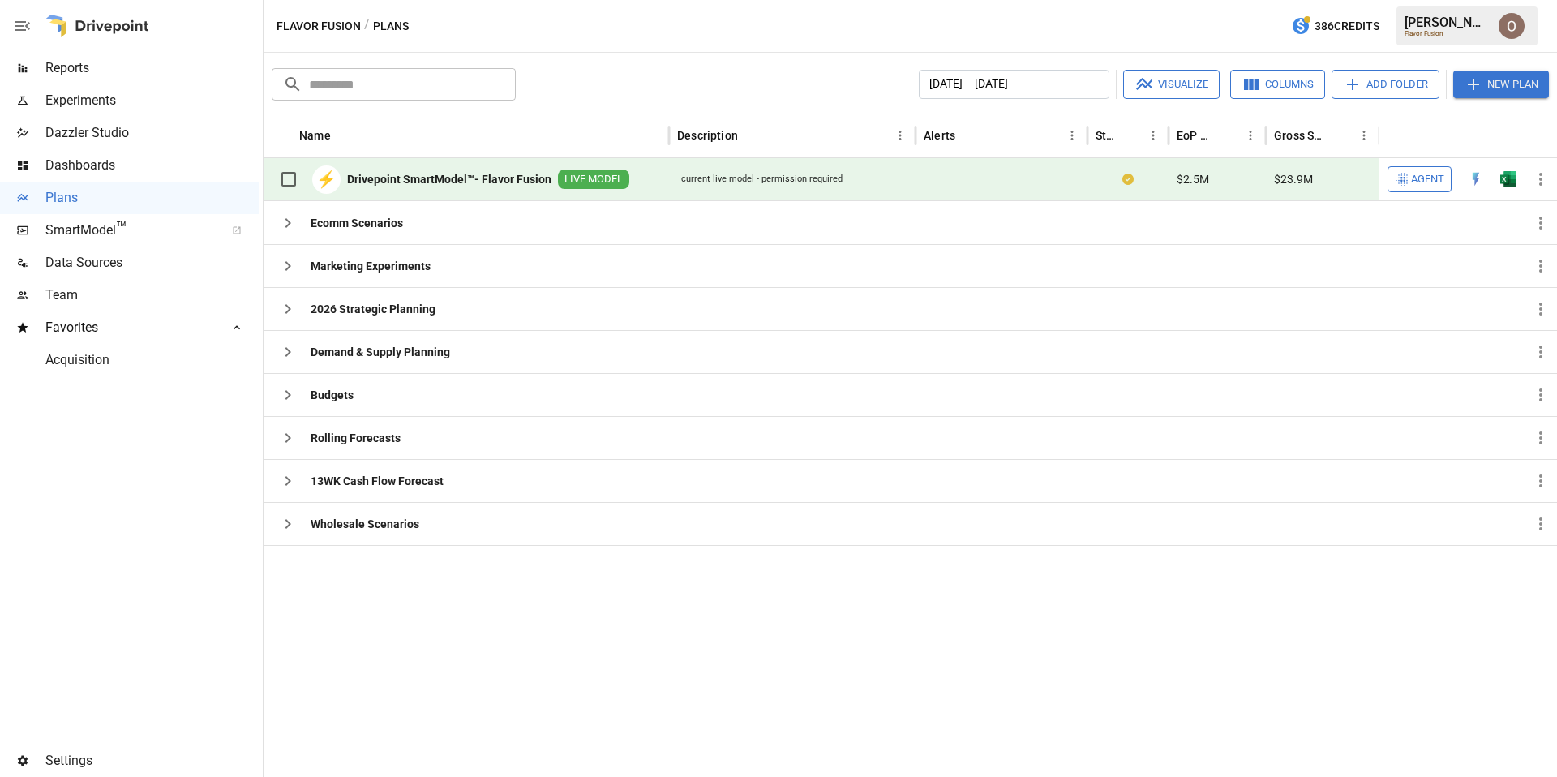
click at [1423, 180] on span "Agent" at bounding box center [1427, 179] width 33 height 19
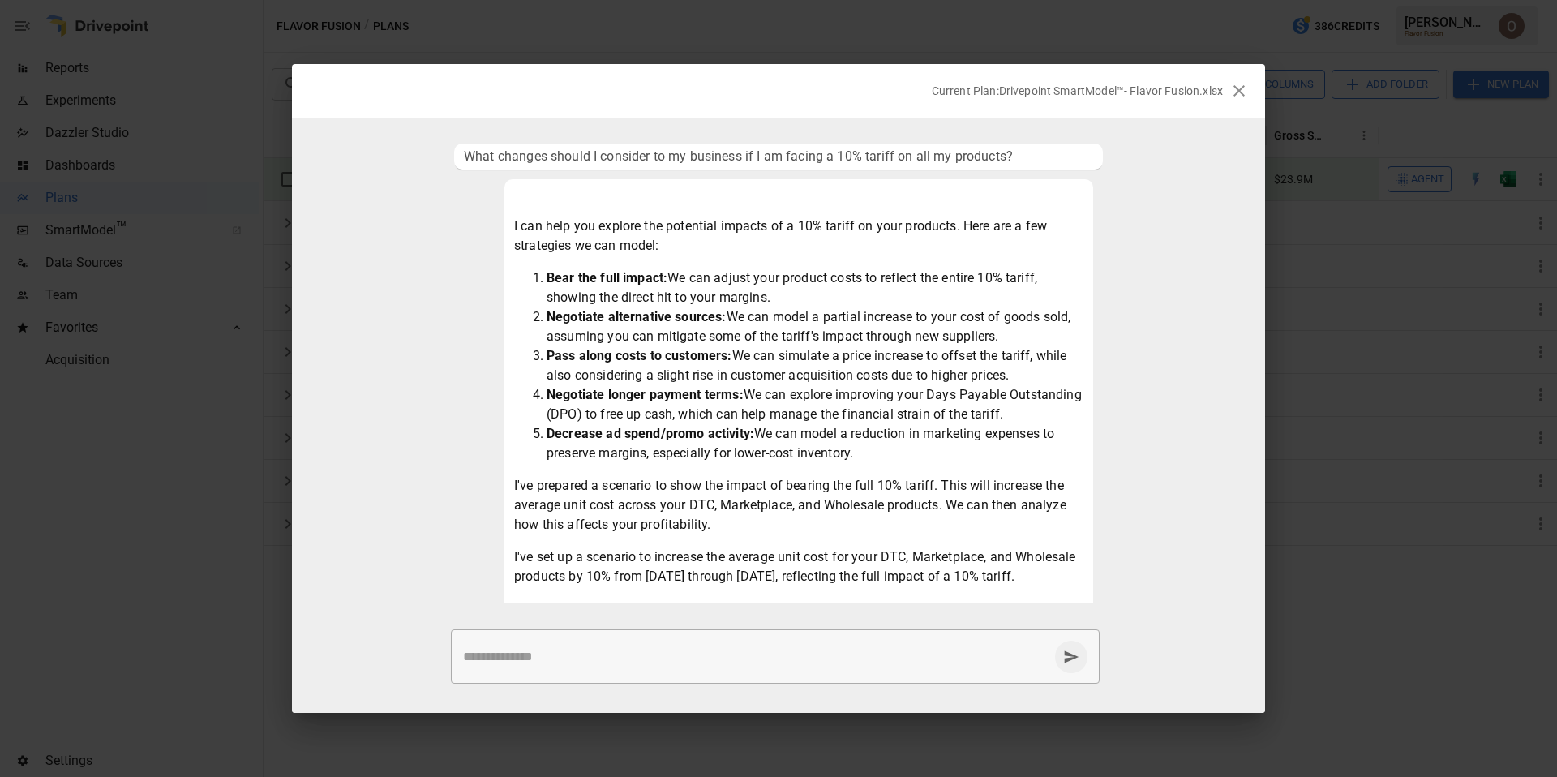
scroll to position [903, 0]
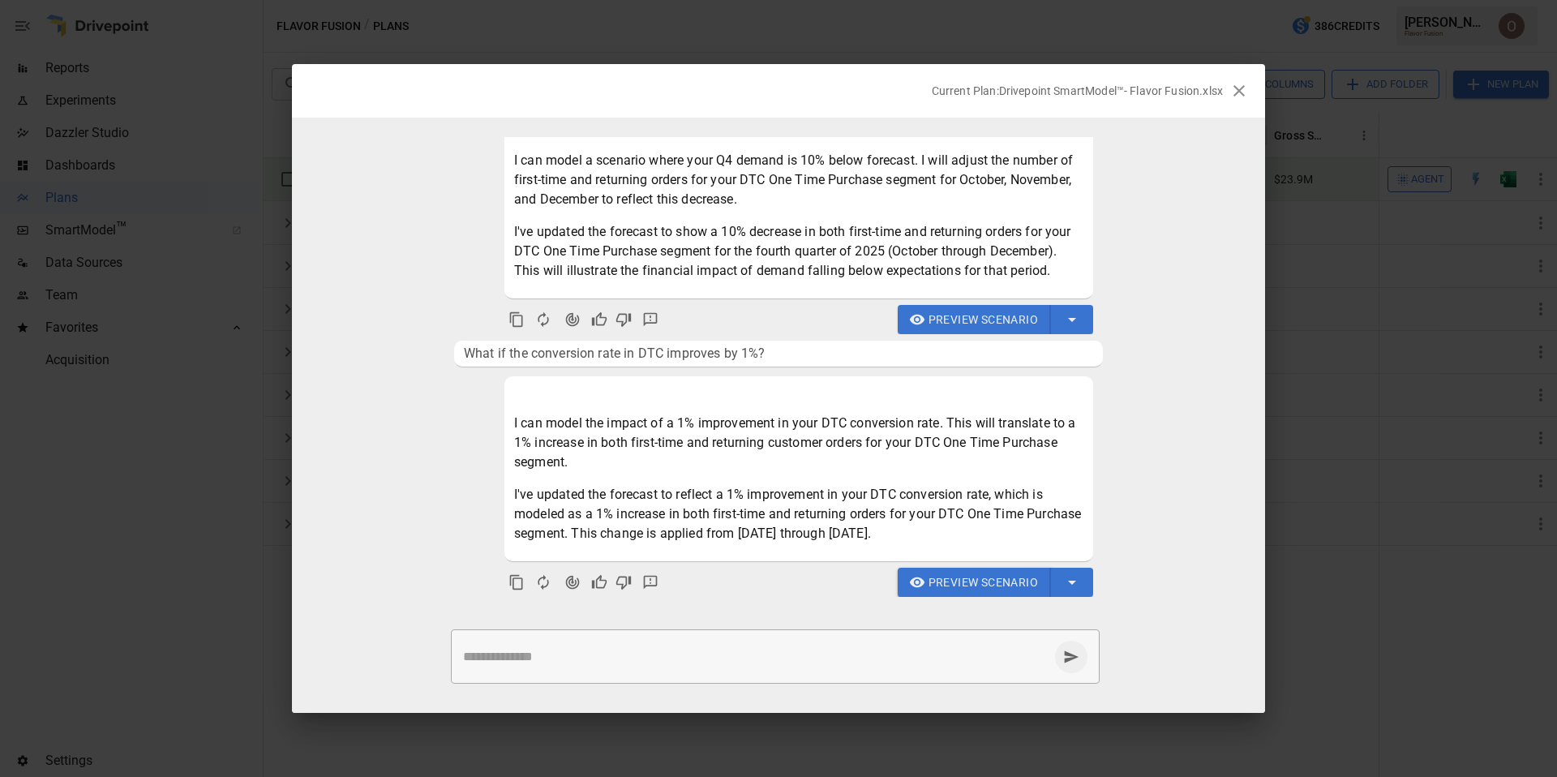
click at [966, 581] on span "Preview Scenario" at bounding box center [984, 583] width 110 height 20
click at [987, 319] on span "Preview Scenario" at bounding box center [984, 320] width 110 height 20
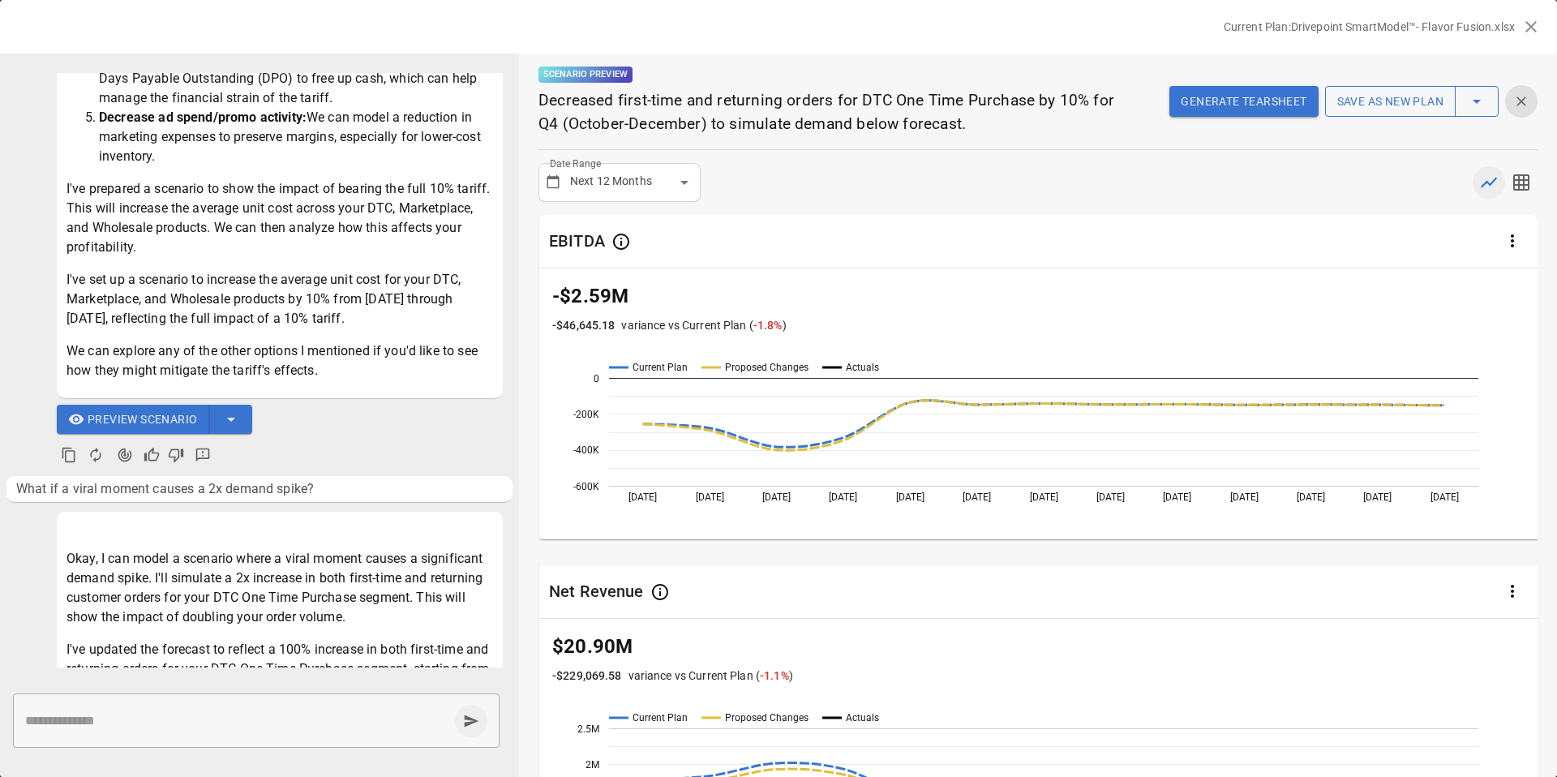
scroll to position [373, 0]
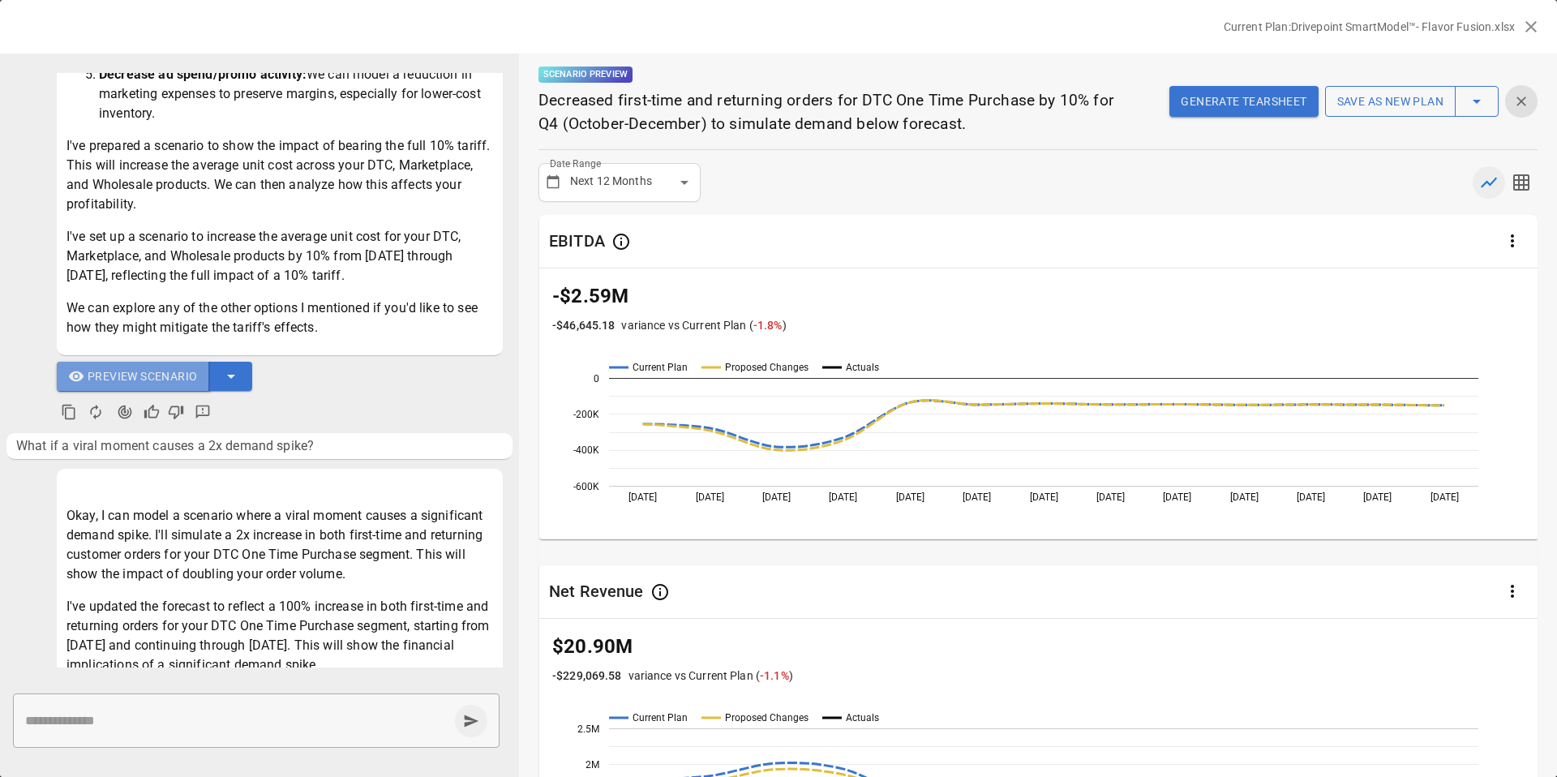
click at [148, 380] on span "Preview Scenario" at bounding box center [143, 377] width 110 height 20
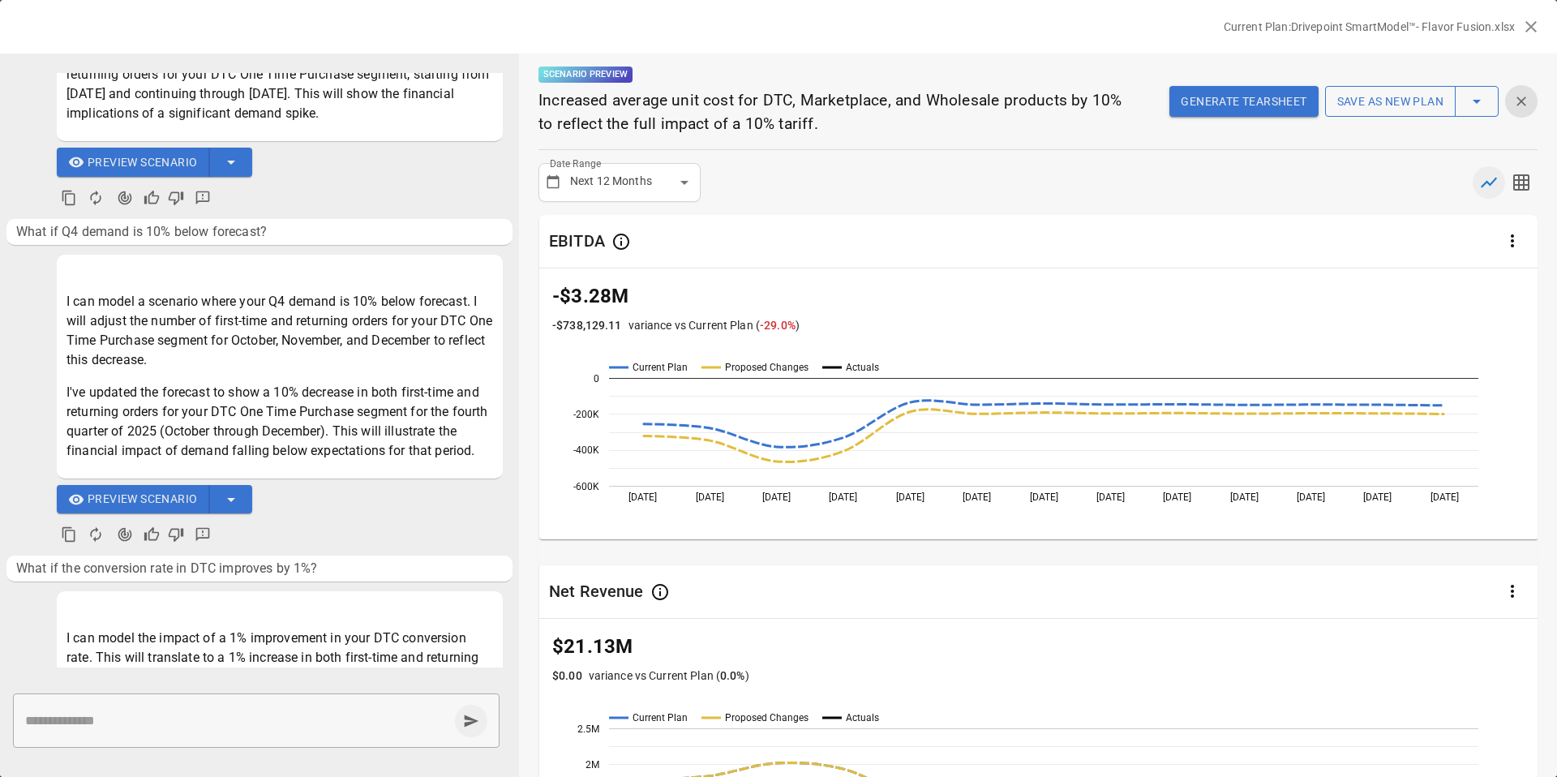
scroll to position [1131, 0]
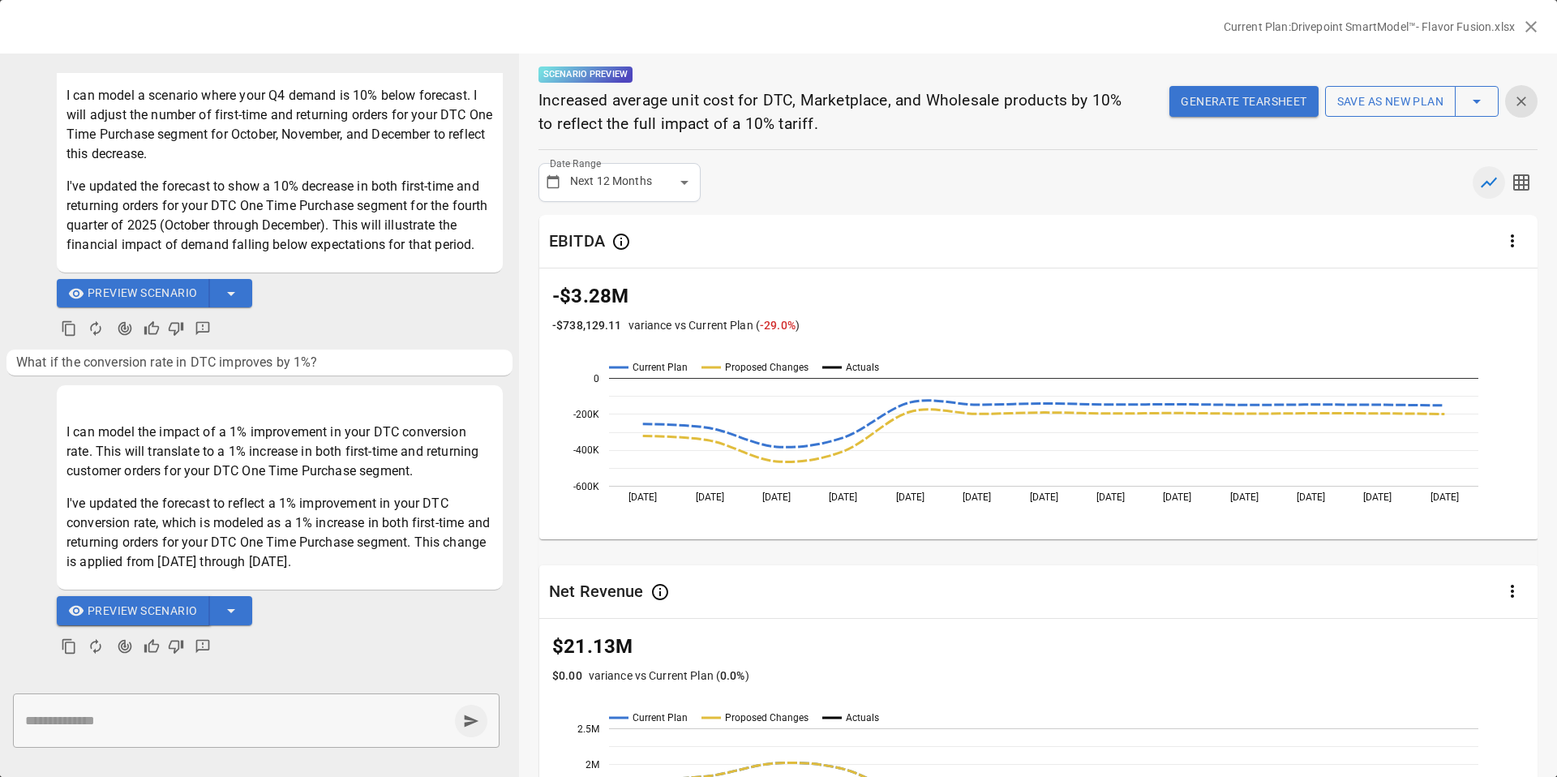
click at [149, 611] on span "Preview Scenario" at bounding box center [143, 611] width 110 height 20
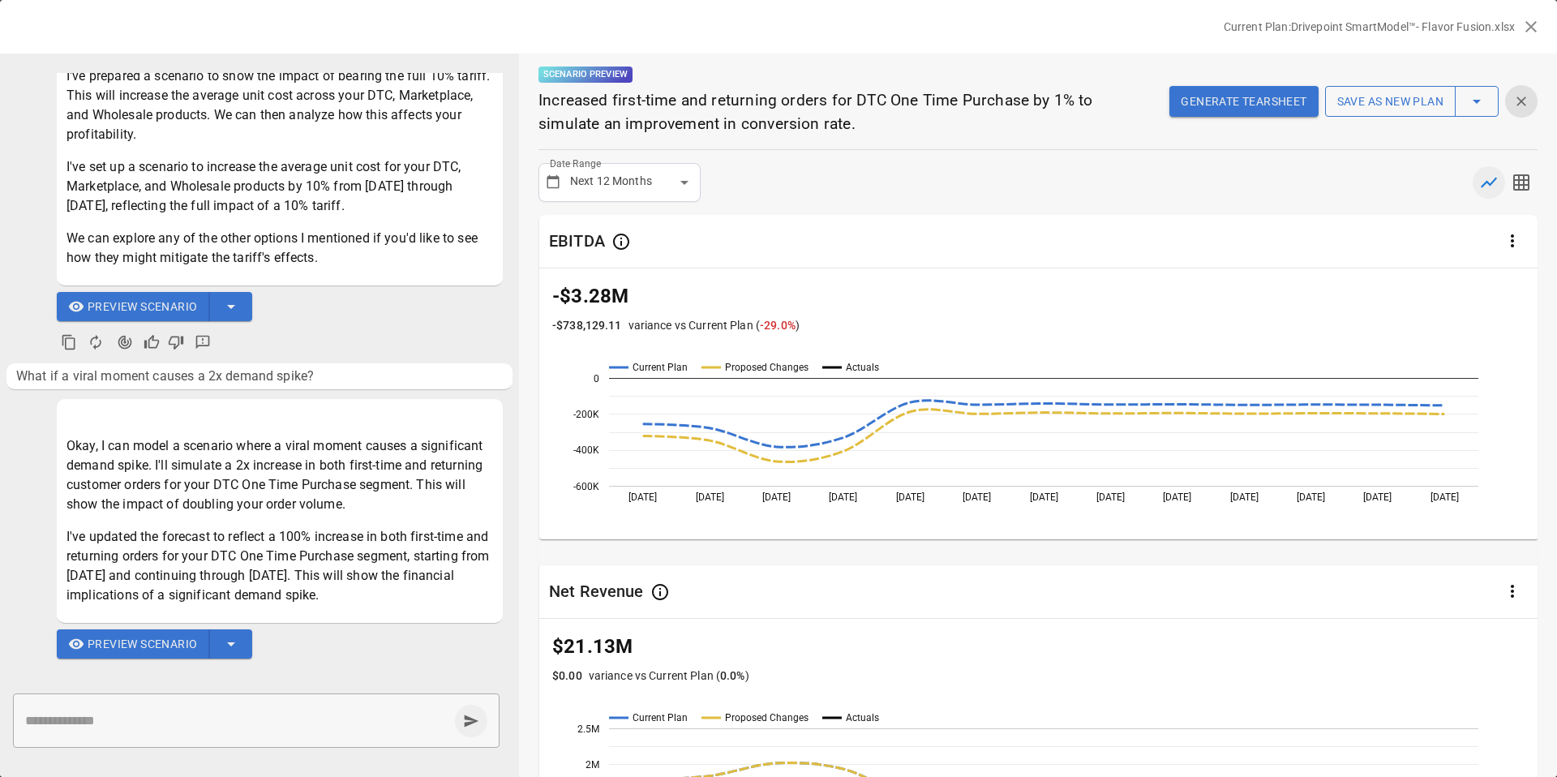
scroll to position [424, 0]
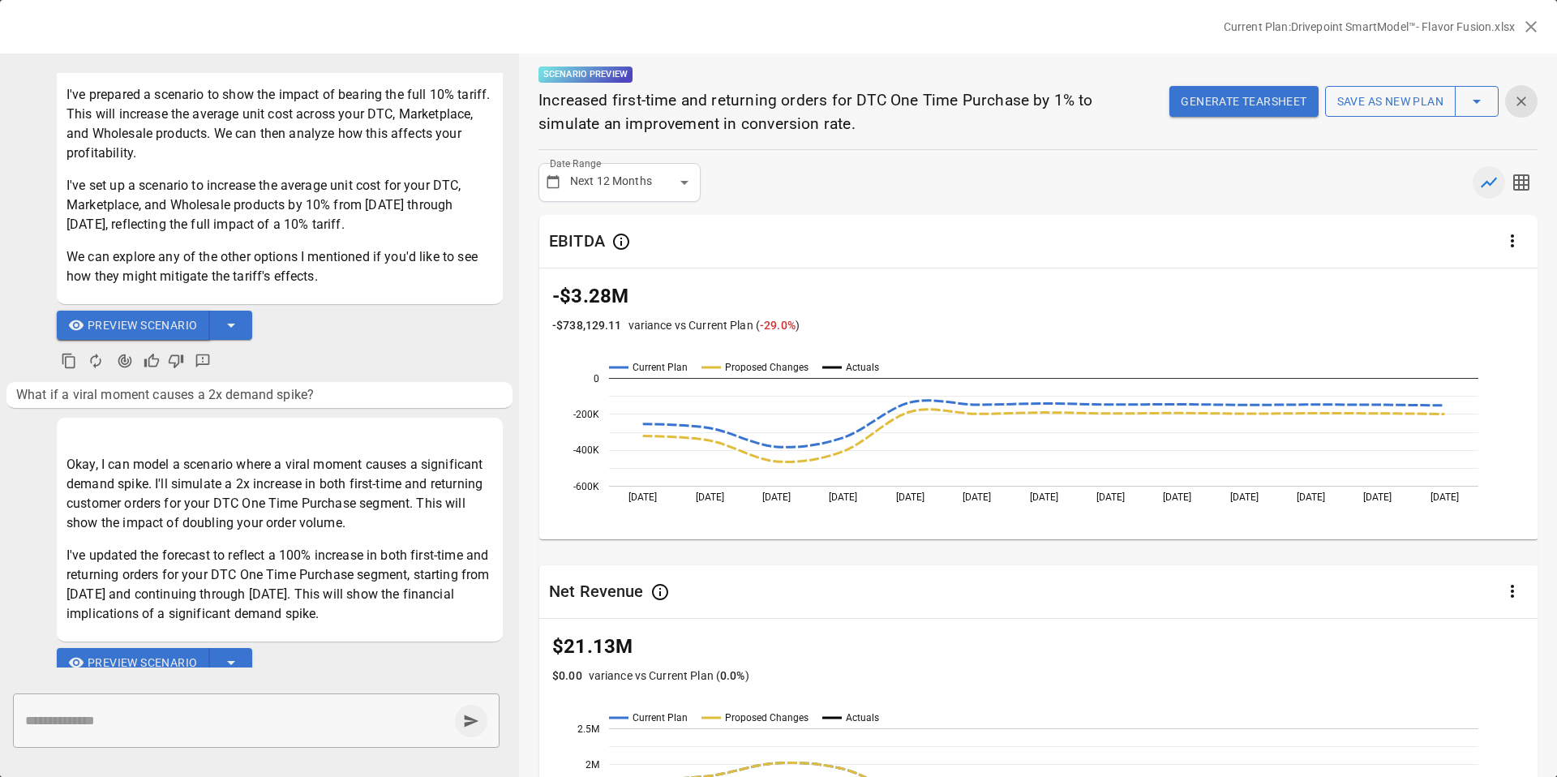
click at [146, 328] on span "Preview Scenario" at bounding box center [143, 326] width 110 height 20
click at [1530, 29] on icon "button" at bounding box center [1531, 26] width 19 height 19
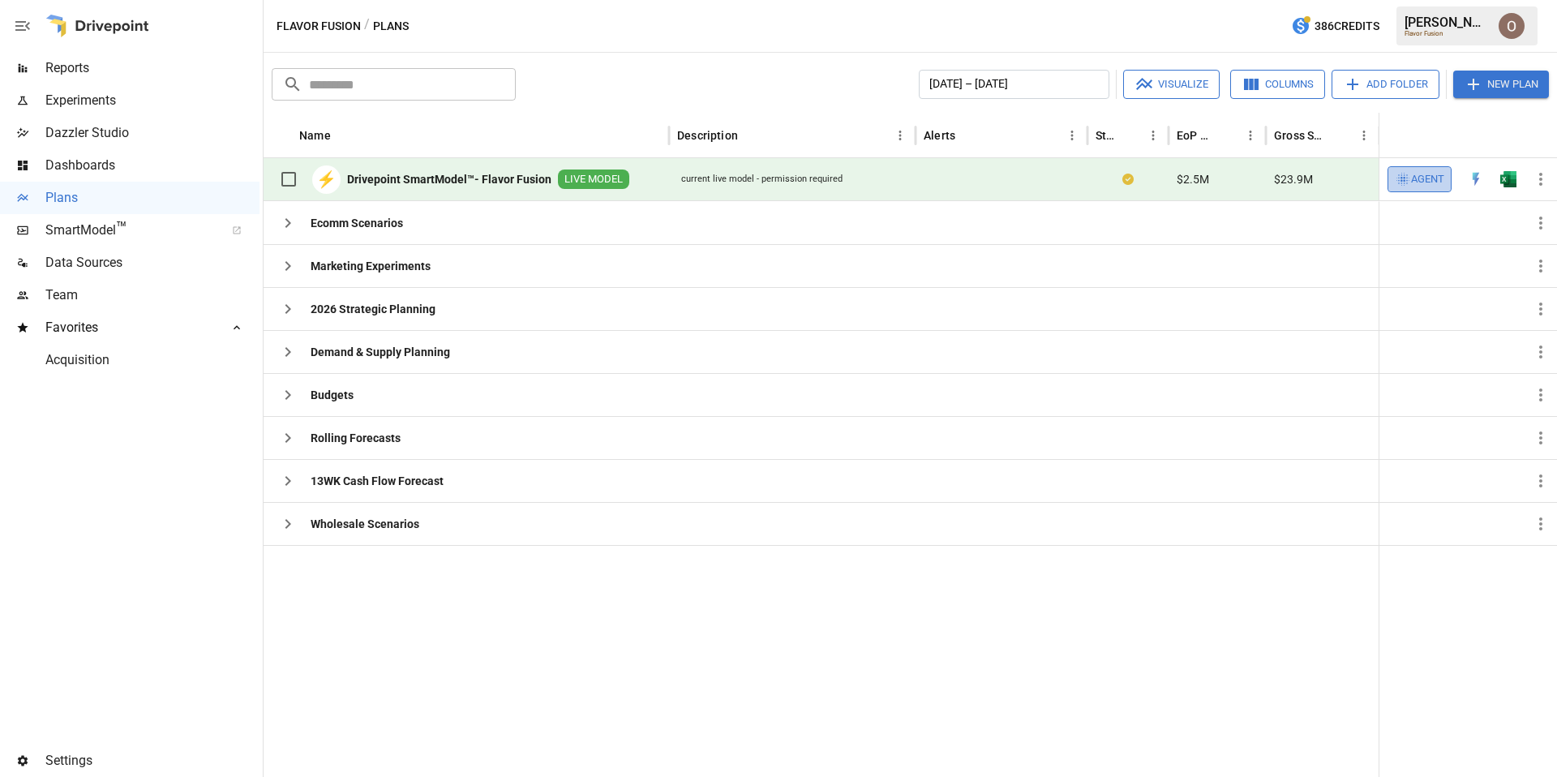
click at [1424, 190] on button "Agent" at bounding box center [1420, 179] width 64 height 26
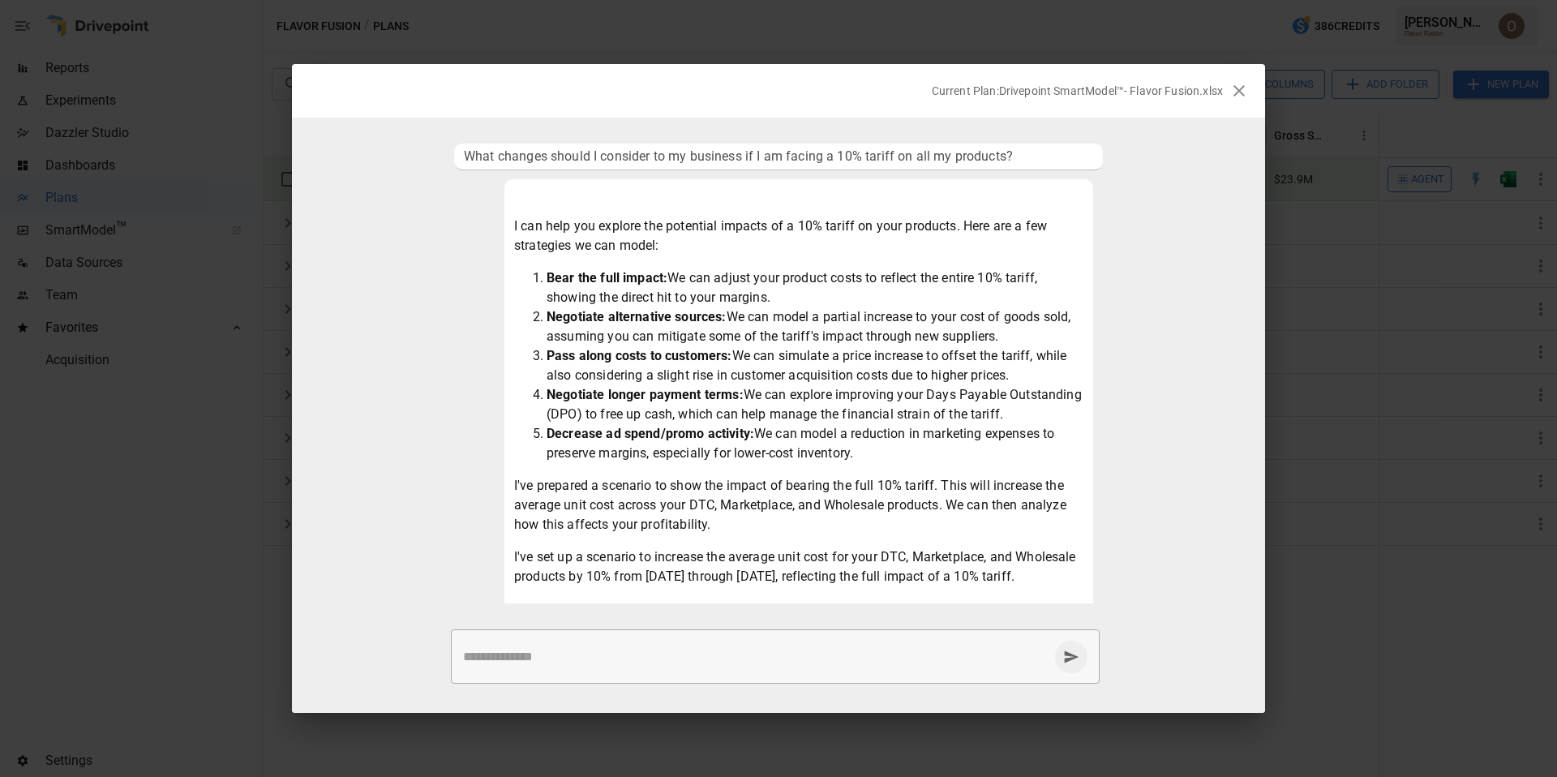
scroll to position [903, 0]
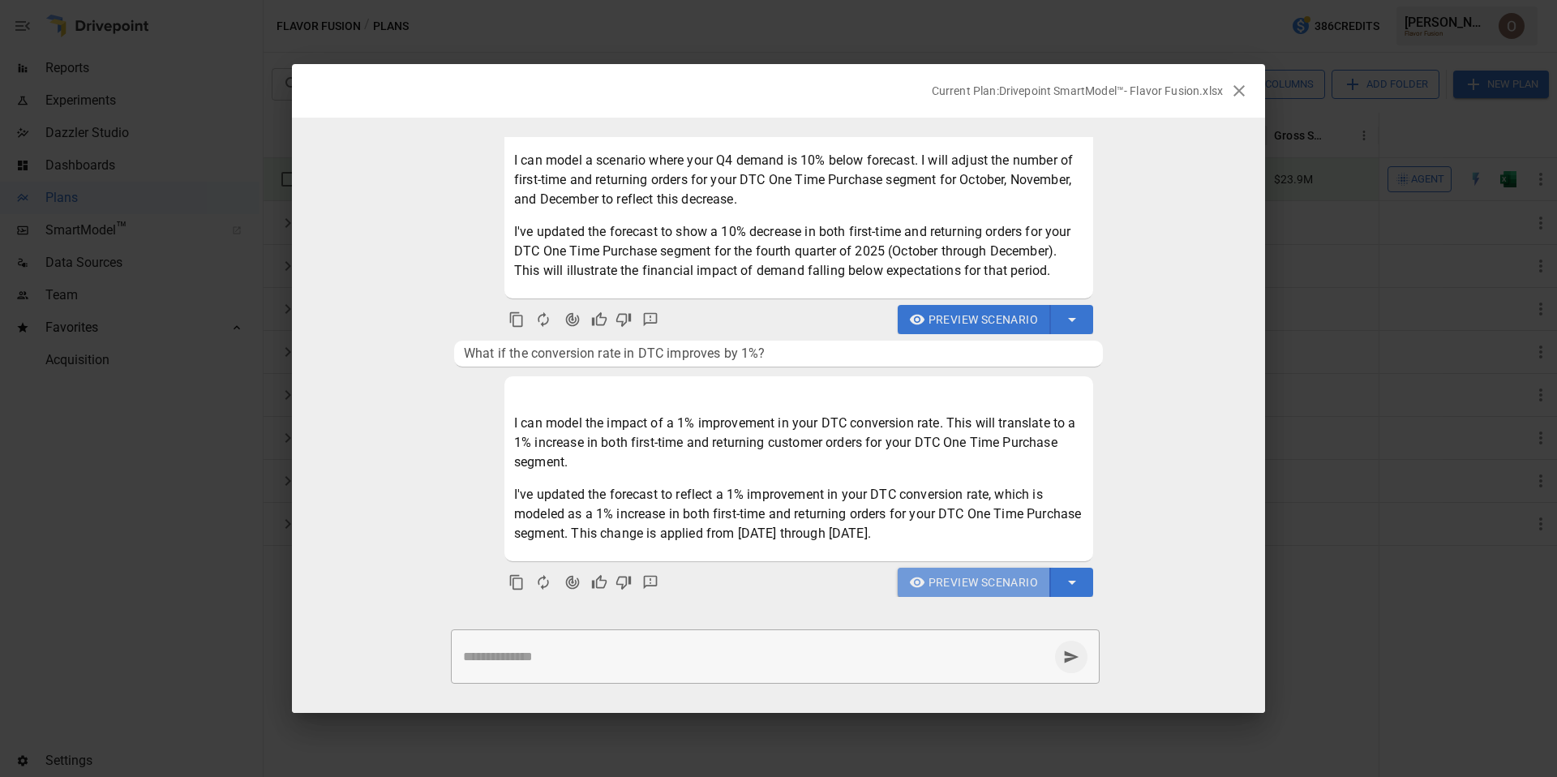
click at [978, 583] on span "Preview Scenario" at bounding box center [984, 583] width 110 height 20
click at [985, 322] on span "Preview Scenario" at bounding box center [984, 320] width 110 height 20
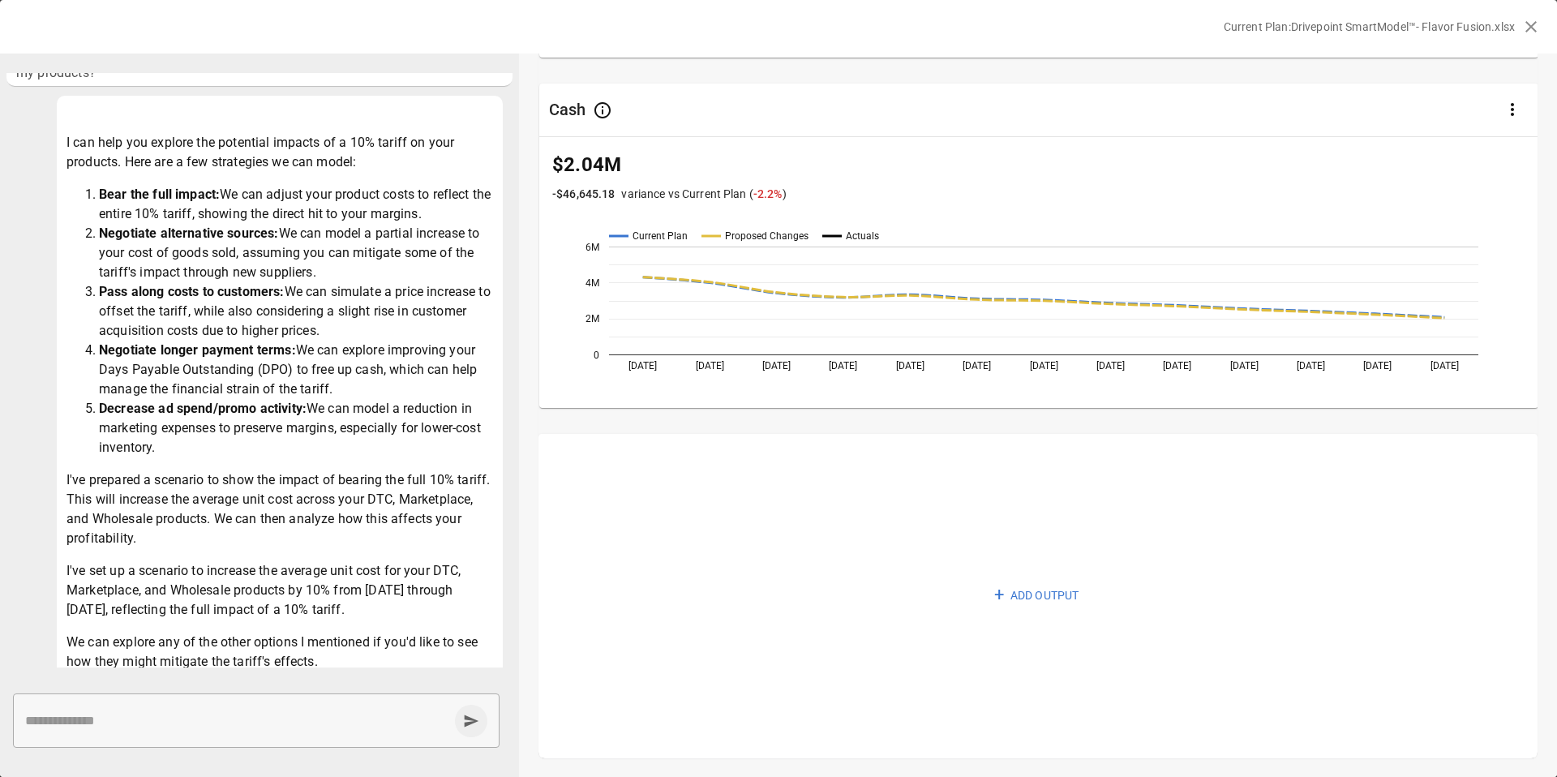
scroll to position [0, 0]
